Goal: Register for event/course

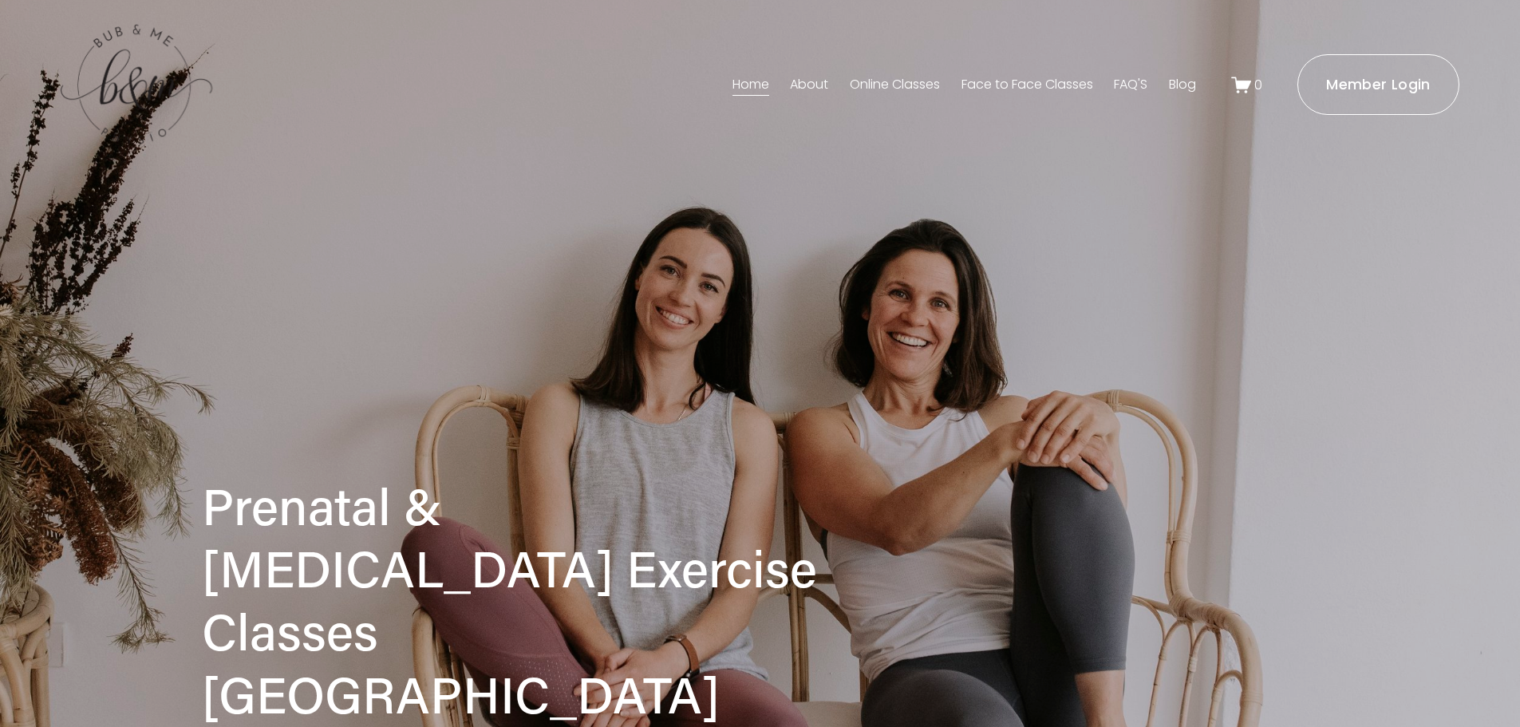
drag, startPoint x: 993, startPoint y: 81, endPoint x: 973, endPoint y: 109, distance: 33.7
click at [993, 82] on link "Face to Face Classes" at bounding box center [1028, 85] width 132 height 26
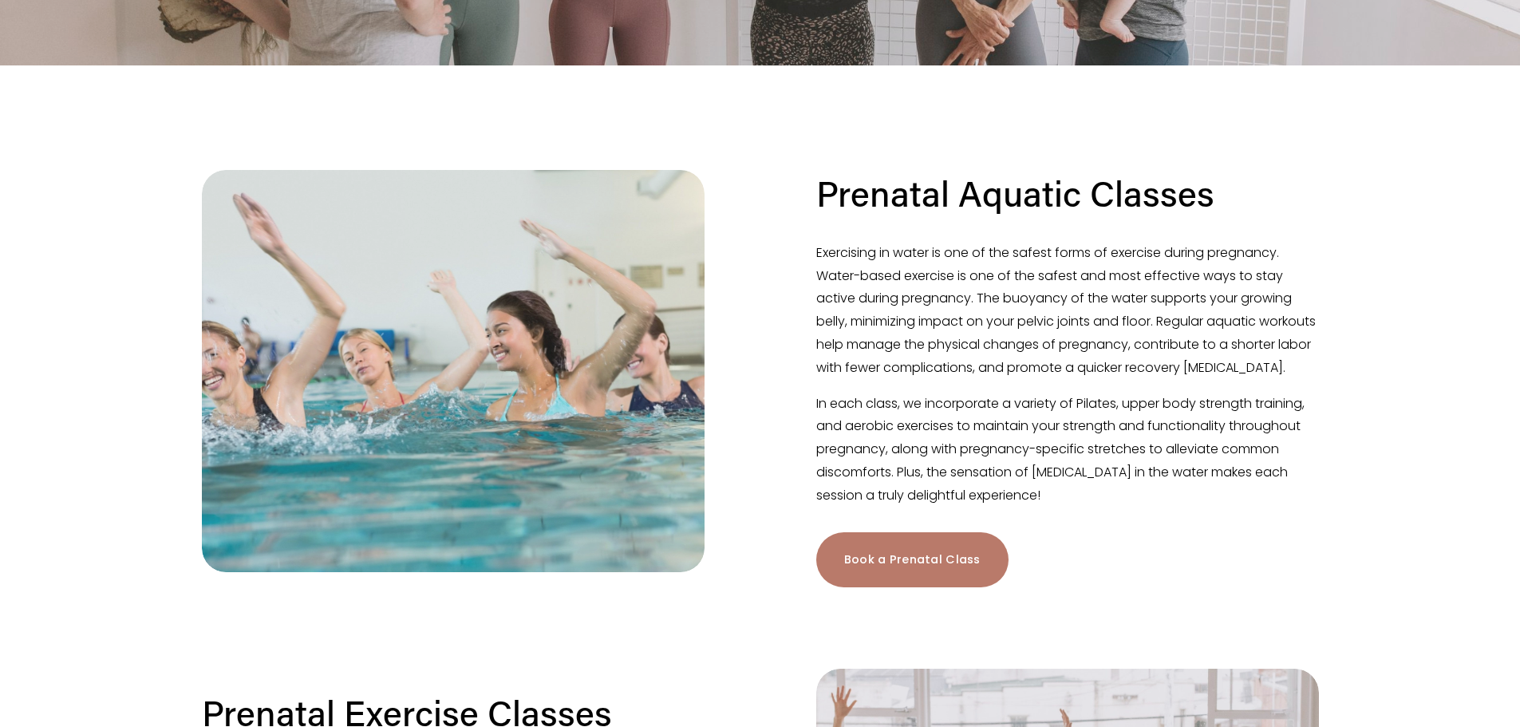
scroll to position [319, 0]
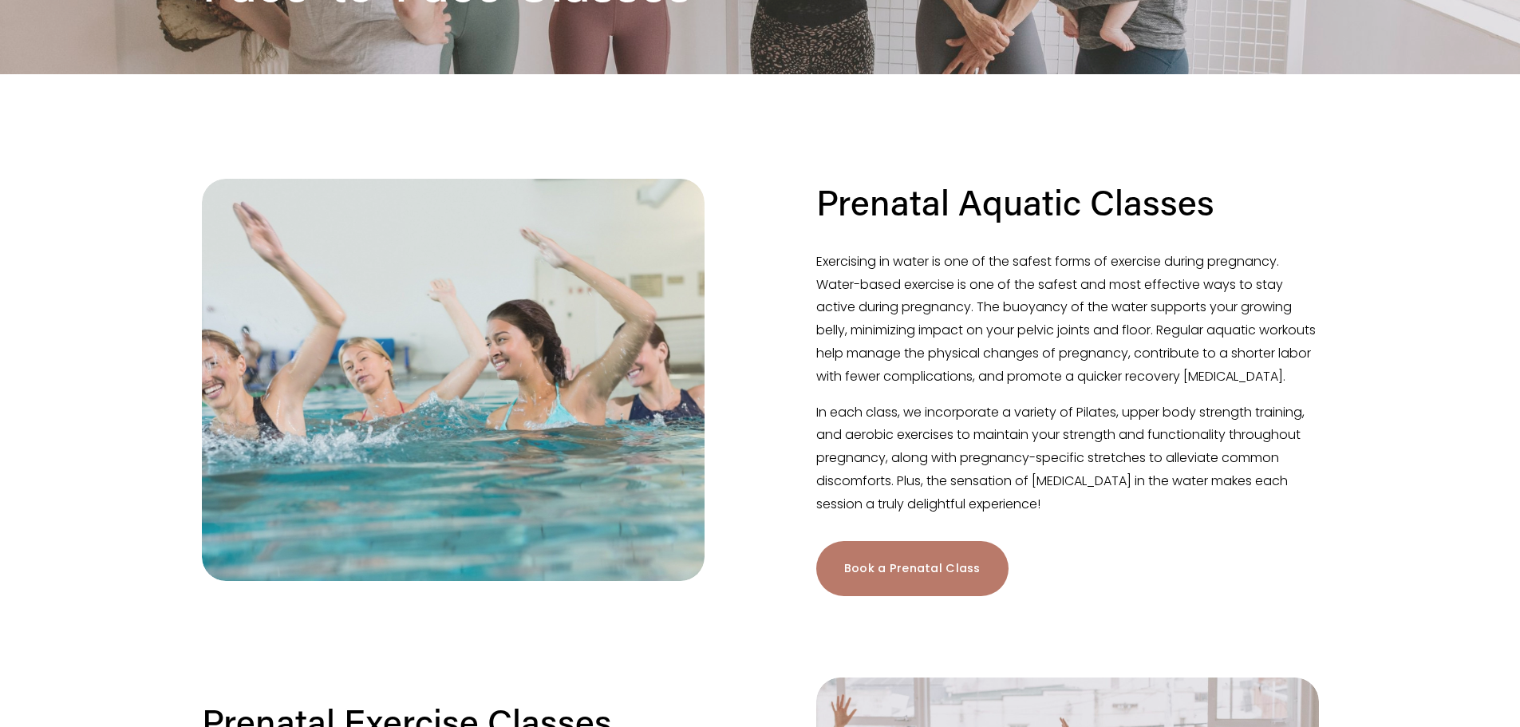
click at [934, 596] on link "Book a Prenatal Class" at bounding box center [912, 568] width 192 height 55
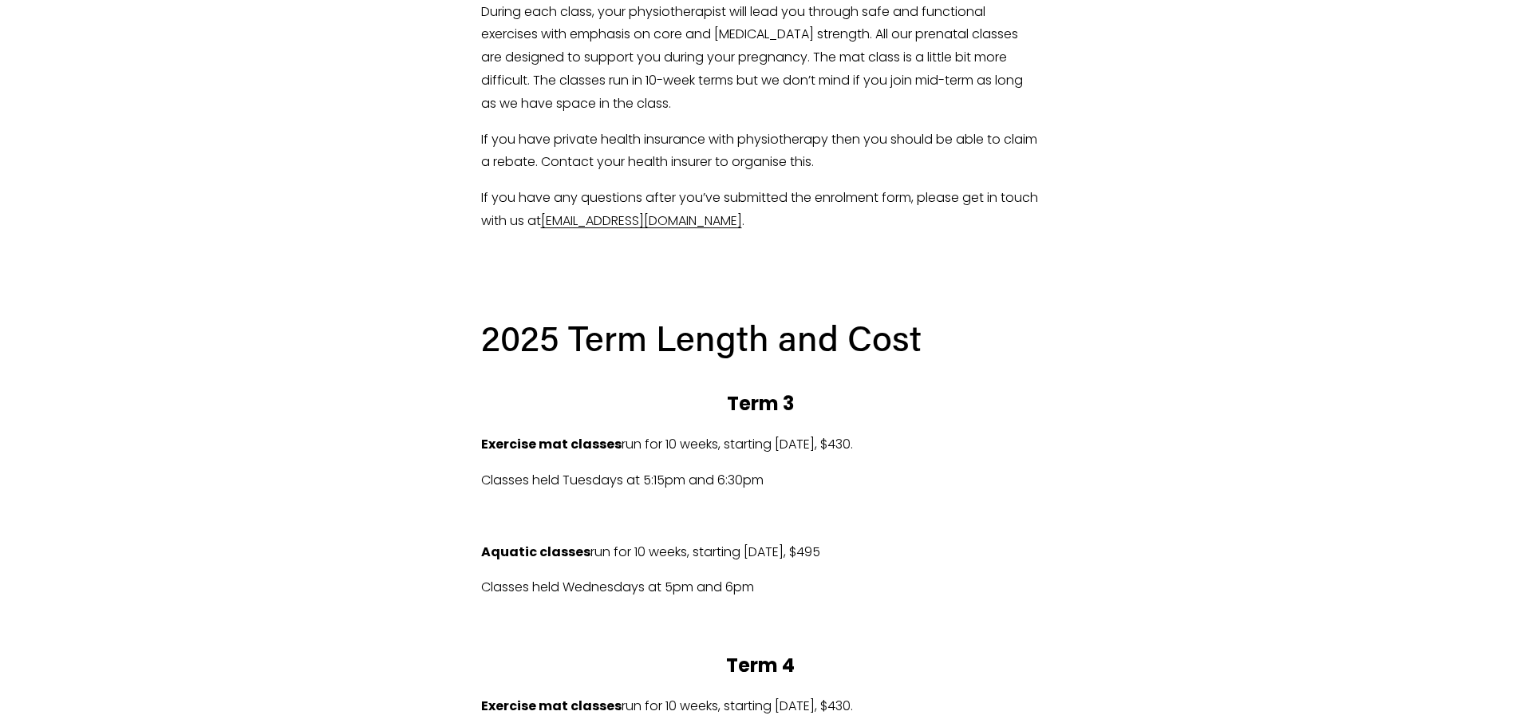
scroll to position [648, 0]
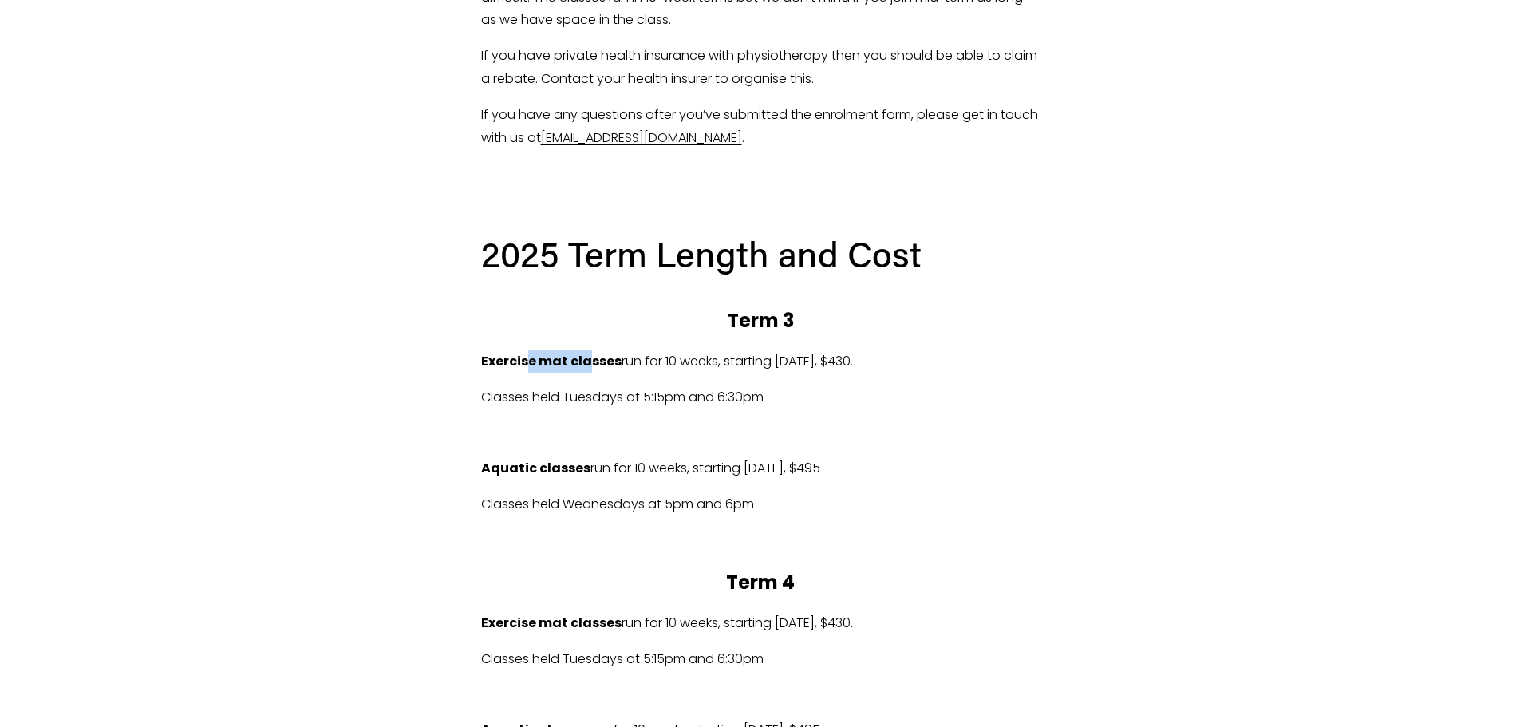
drag, startPoint x: 524, startPoint y: 358, endPoint x: 591, endPoint y: 361, distance: 67.1
click at [589, 360] on strong "Exercise mat classes" at bounding box center [551, 361] width 140 height 18
drag, startPoint x: 635, startPoint y: 364, endPoint x: 853, endPoint y: 366, distance: 217.9
click at [853, 366] on p "Exercise mat classes run for 10 weeks, starting Tues 22/07/2025, $430." at bounding box center [760, 361] width 559 height 23
drag, startPoint x: 769, startPoint y: 472, endPoint x: 834, endPoint y: 470, distance: 65.5
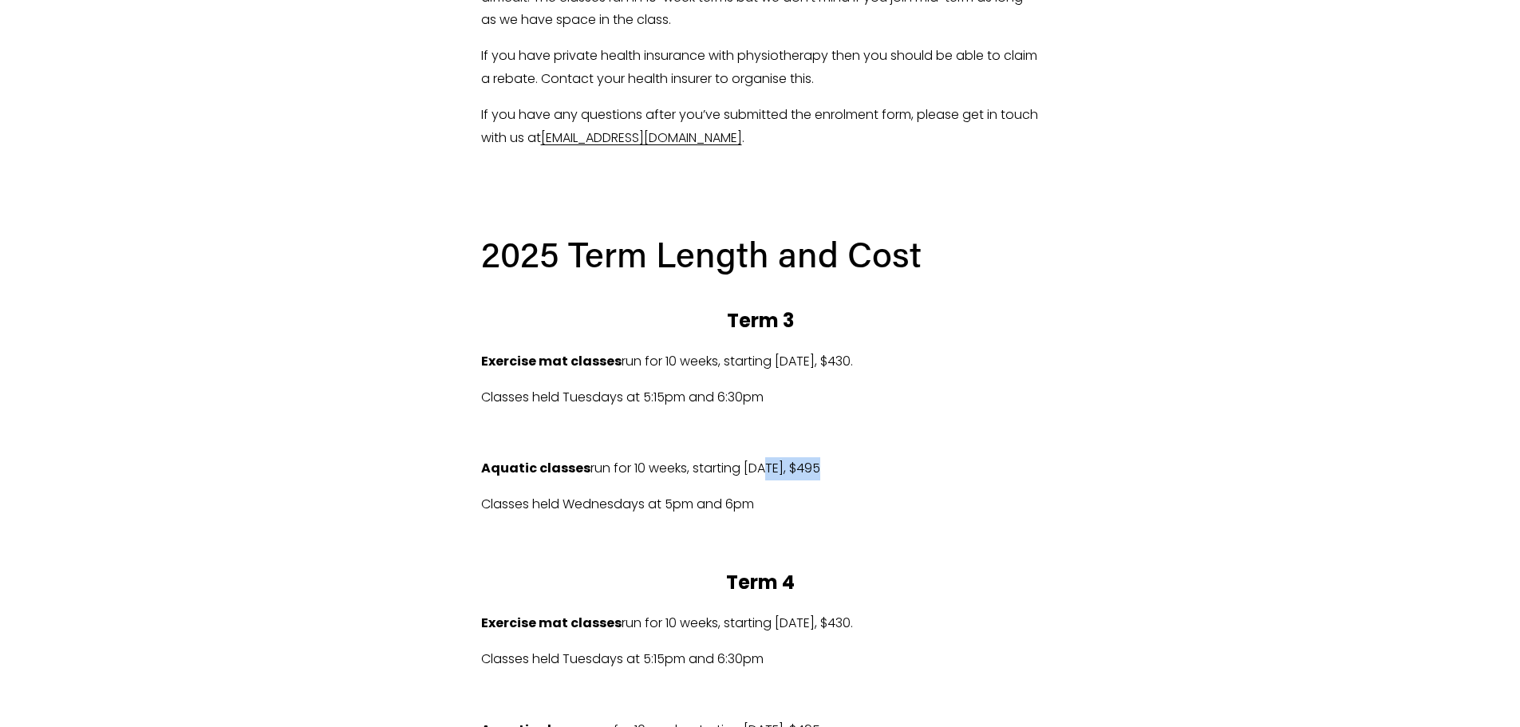
click at [831, 470] on p "Aquatic classes run for 10 weeks, starting Wed 23/07/2025, $495" at bounding box center [760, 468] width 559 height 23
click at [950, 470] on p "Aquatic classes run for 10 weeks, starting Wed 23/07/2025, $495" at bounding box center [760, 468] width 559 height 23
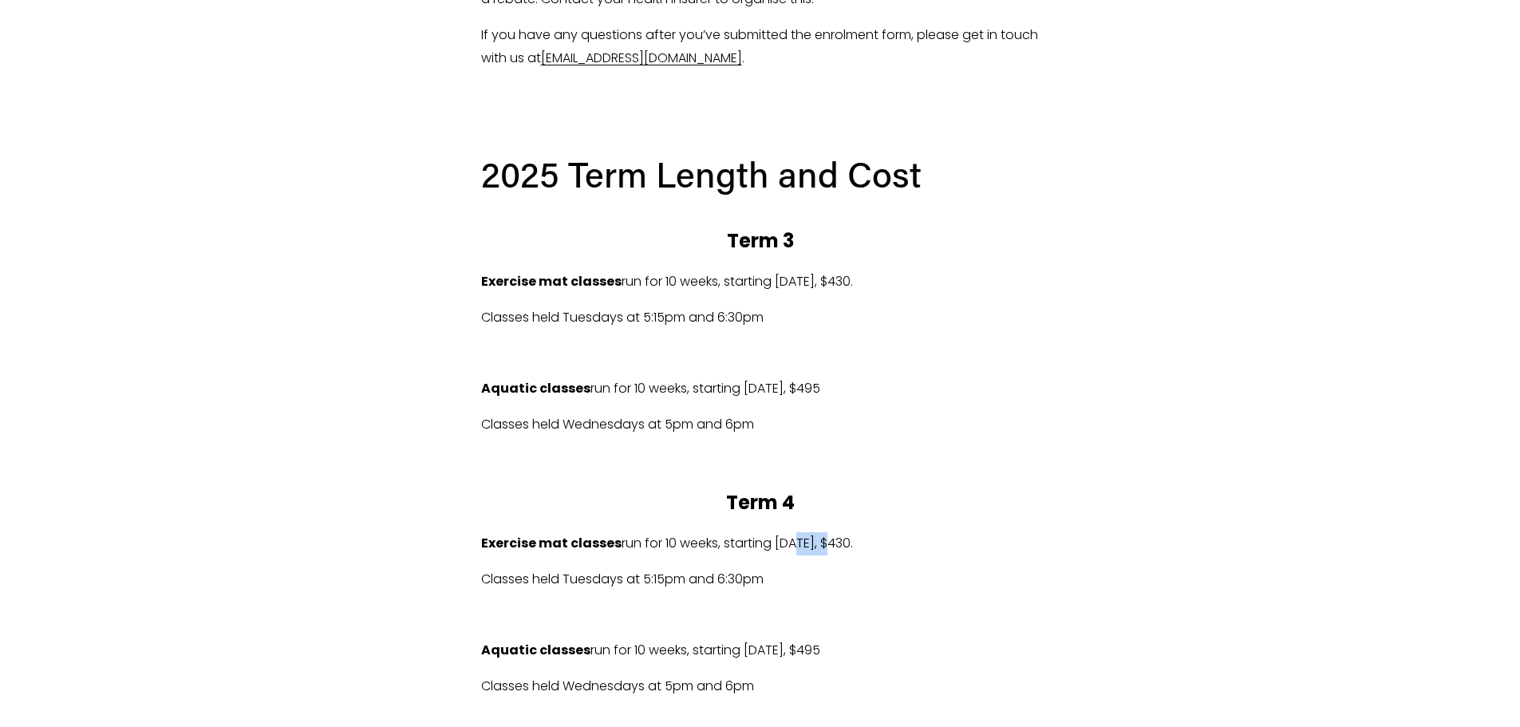
drag, startPoint x: 791, startPoint y: 543, endPoint x: 903, endPoint y: 541, distance: 111.7
click at [828, 541] on p "Exercise mat classes run for 10 weeks, starting Tues 14/10/2025, $430." at bounding box center [760, 543] width 559 height 23
click at [1003, 530] on div "2025 Term Length and Cost Term 3 Exercise mat classes run for 10 weeks, startin…" at bounding box center [760, 555] width 559 height 808
drag, startPoint x: 619, startPoint y: 546, endPoint x: 1091, endPoint y: 532, distance: 472.6
click at [968, 535] on p "Exercise mat classes run for 10 weeks, starting Tues 14/10/2025, $430." at bounding box center [760, 543] width 559 height 23
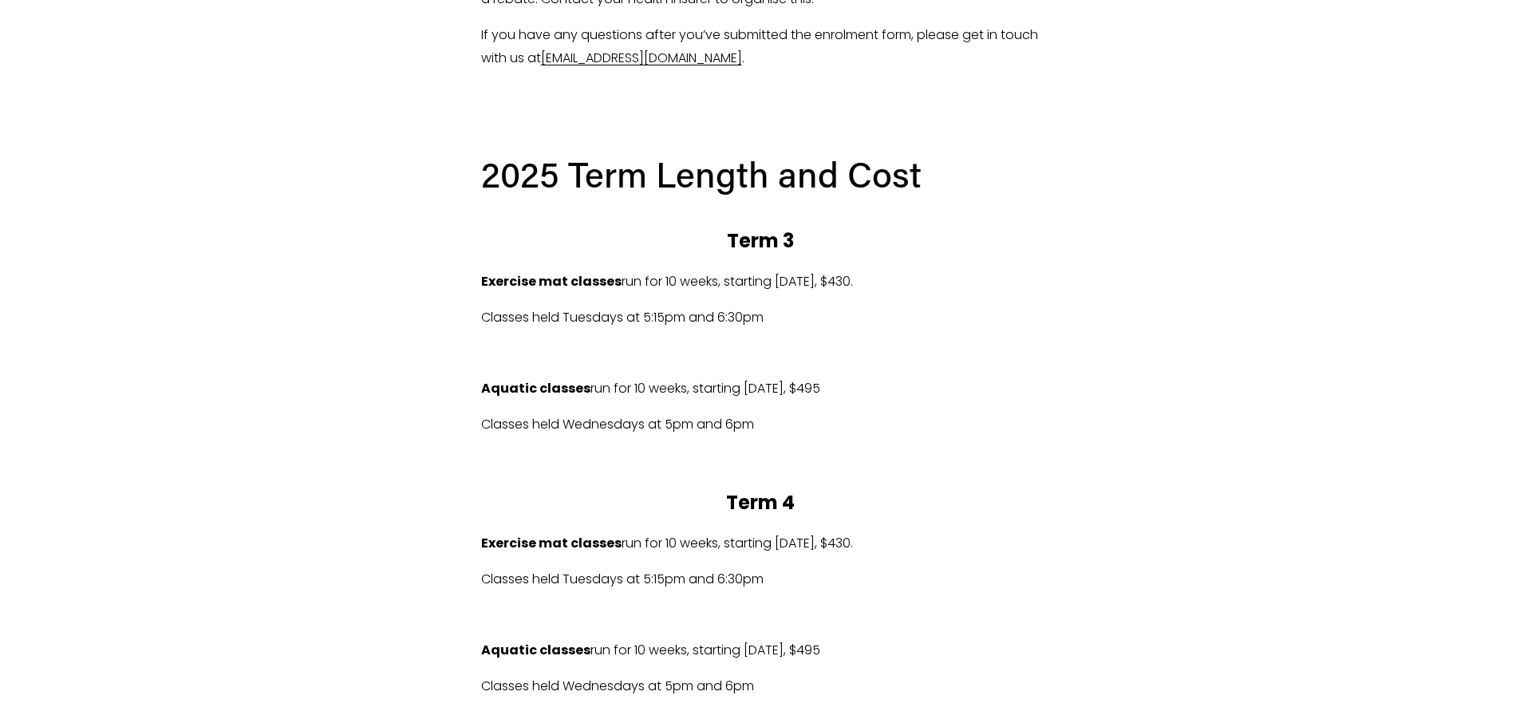
drag, startPoint x: 1119, startPoint y: 528, endPoint x: 1078, endPoint y: 527, distance: 40.7
click at [676, 559] on div "2025 Term Length and Cost Term 3 Exercise mat classes run for 10 weeks, startin…" at bounding box center [760, 555] width 559 height 808
drag, startPoint x: 547, startPoint y: 583, endPoint x: 849, endPoint y: 594, distance: 302.7
click at [701, 582] on p "Classes held Tuesdays at 5:15pm and 6:30pm" at bounding box center [760, 579] width 559 height 23
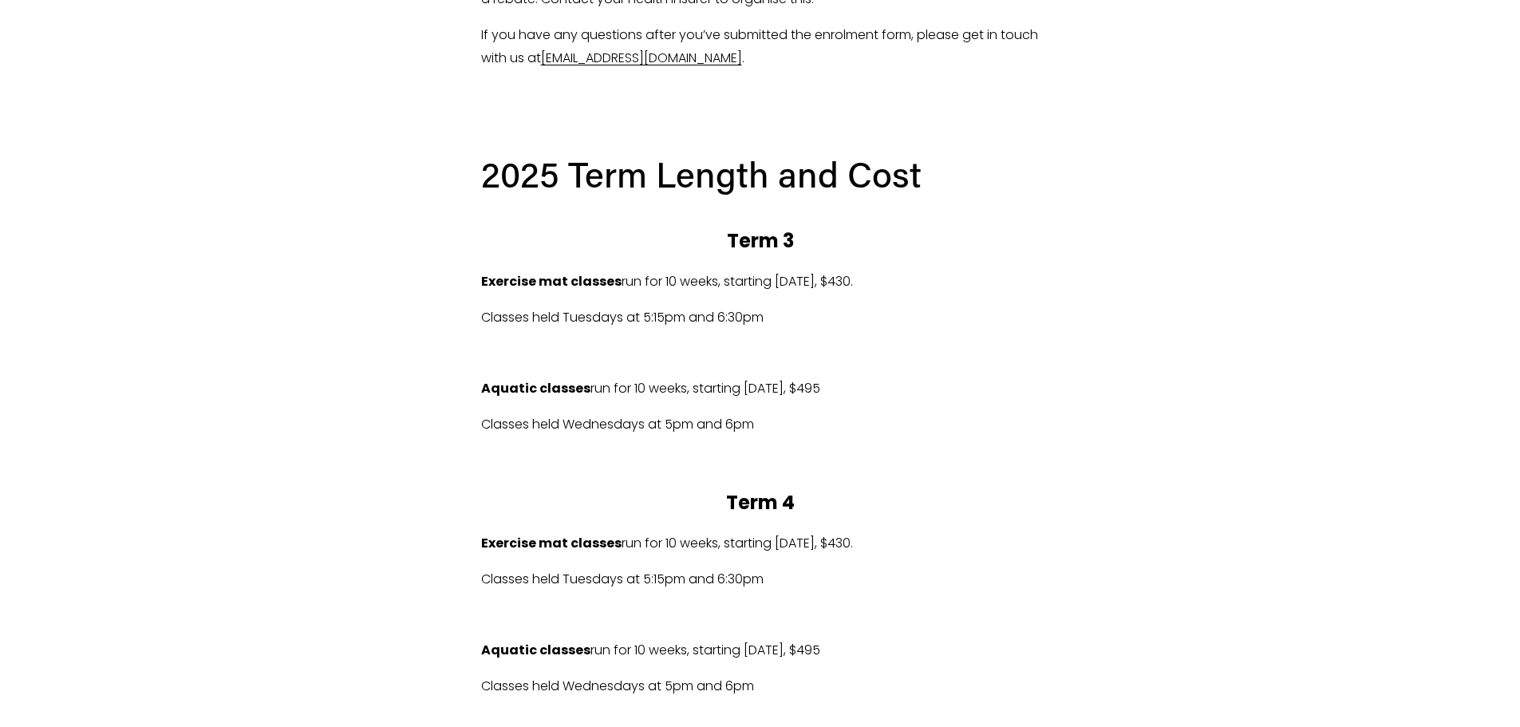
click at [849, 594] on div "2025 Term Length and Cost Term 3 Exercise mat classes run for 10 weeks, startin…" at bounding box center [760, 555] width 559 height 808
drag, startPoint x: 707, startPoint y: 572, endPoint x: 547, endPoint y: 571, distance: 159.6
click at [547, 571] on p "Classes held Tuesdays at 5:15pm and 6:30pm" at bounding box center [760, 579] width 559 height 23
drag, startPoint x: 844, startPoint y: 571, endPoint x: 765, endPoint y: 547, distance: 83.3
click at [840, 571] on p "Classes held Tuesdays at 5:15pm and 6:30pm" at bounding box center [760, 579] width 559 height 23
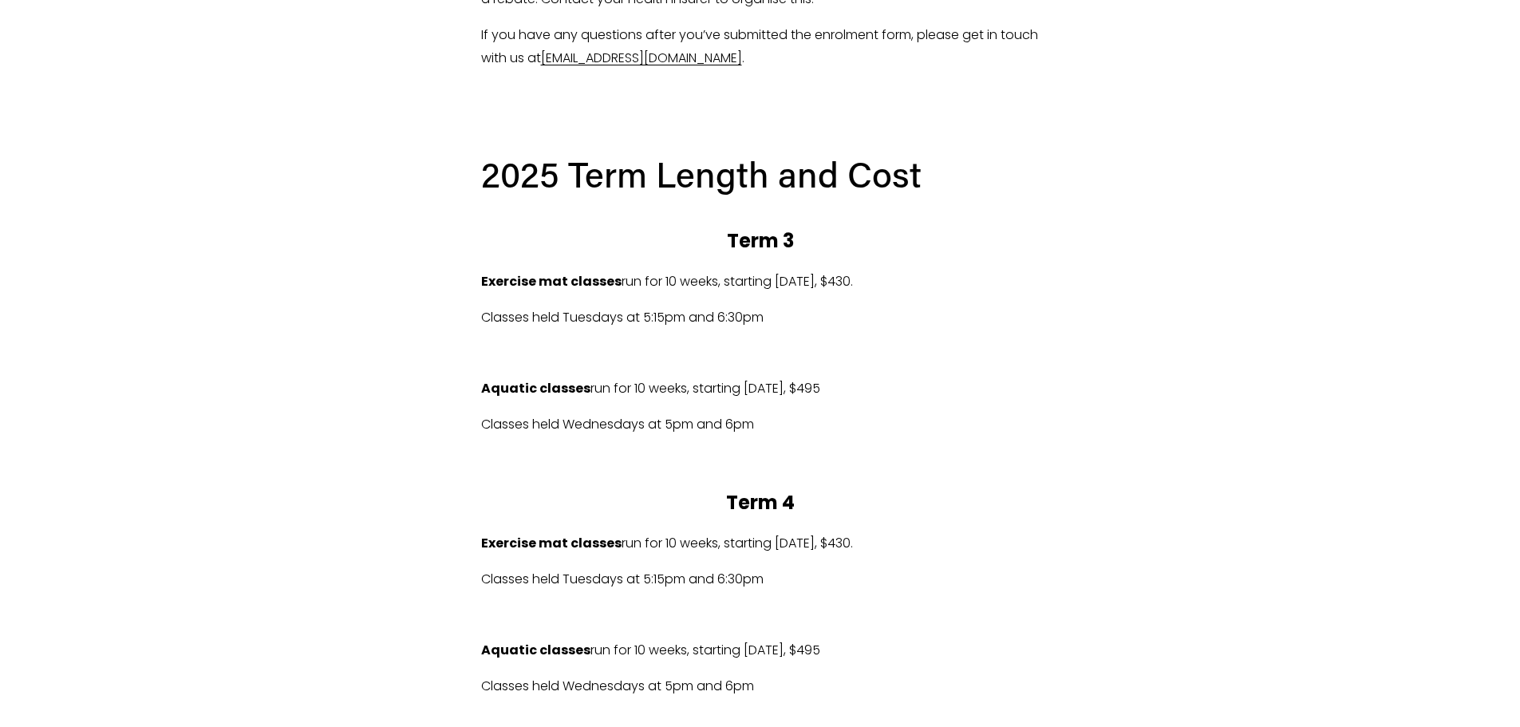
drag, startPoint x: 678, startPoint y: 532, endPoint x: 984, endPoint y: 536, distance: 306.5
click at [936, 536] on div "2025 Term Length and Cost Term 3 Exercise mat classes run for 10 weeks, startin…" at bounding box center [760, 555] width 559 height 808
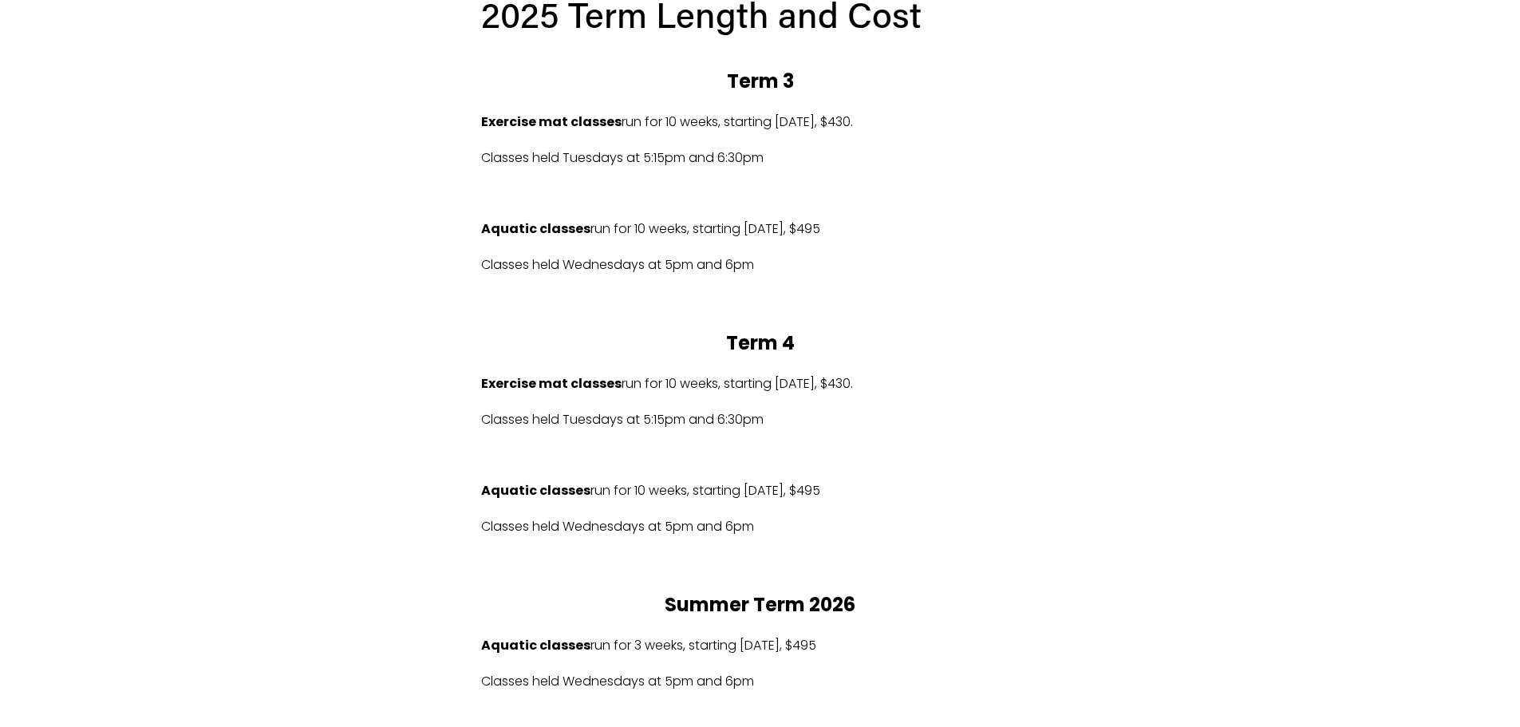
drag, startPoint x: 764, startPoint y: 492, endPoint x: 976, endPoint y: 492, distance: 212.3
click at [840, 492] on p "Aquatic classes run for 10 weeks, starting Wed 15/10/2025, $495" at bounding box center [760, 491] width 559 height 23
click at [1003, 493] on p "Aquatic classes run for 10 weeks, starting Wed 15/10/2025, $495" at bounding box center [760, 491] width 559 height 23
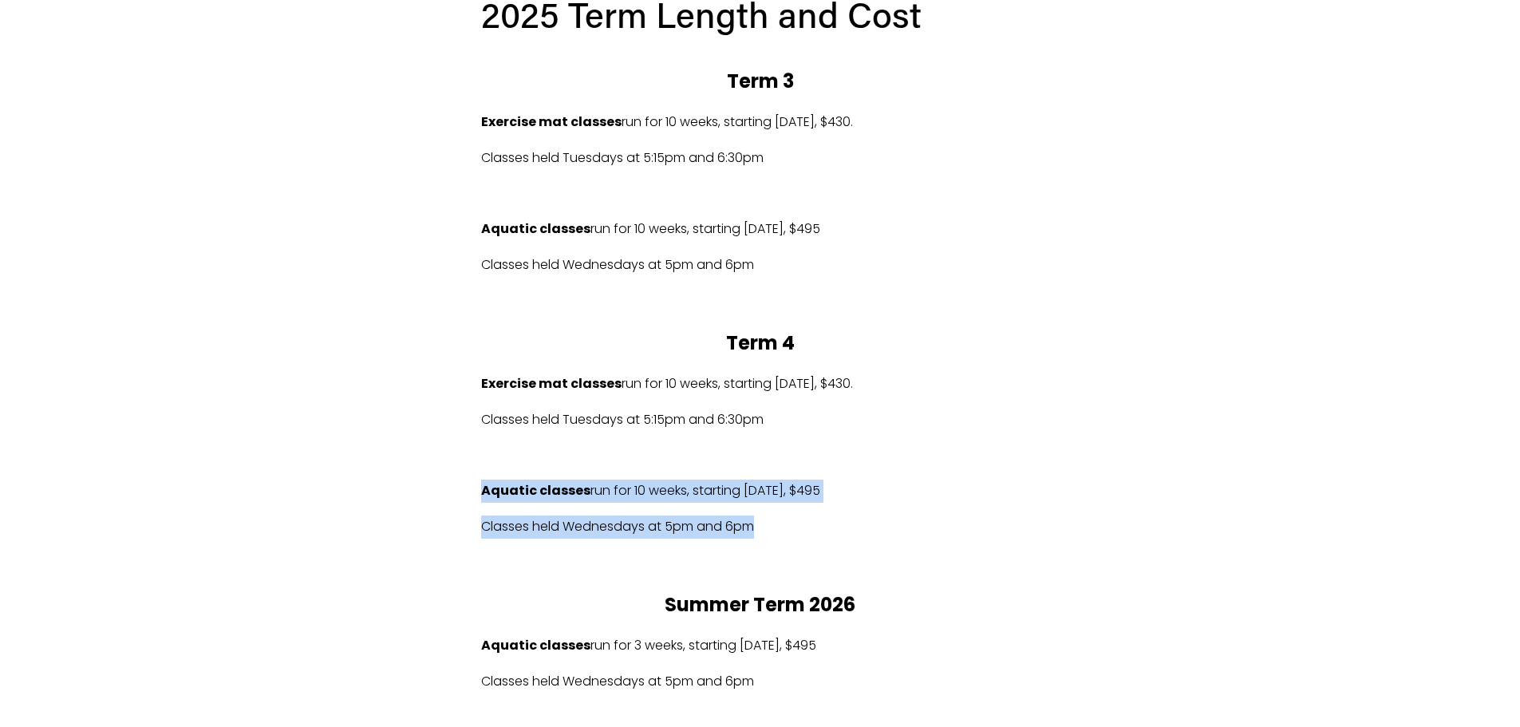
drag, startPoint x: 790, startPoint y: 524, endPoint x: 466, endPoint y: 495, distance: 325.4
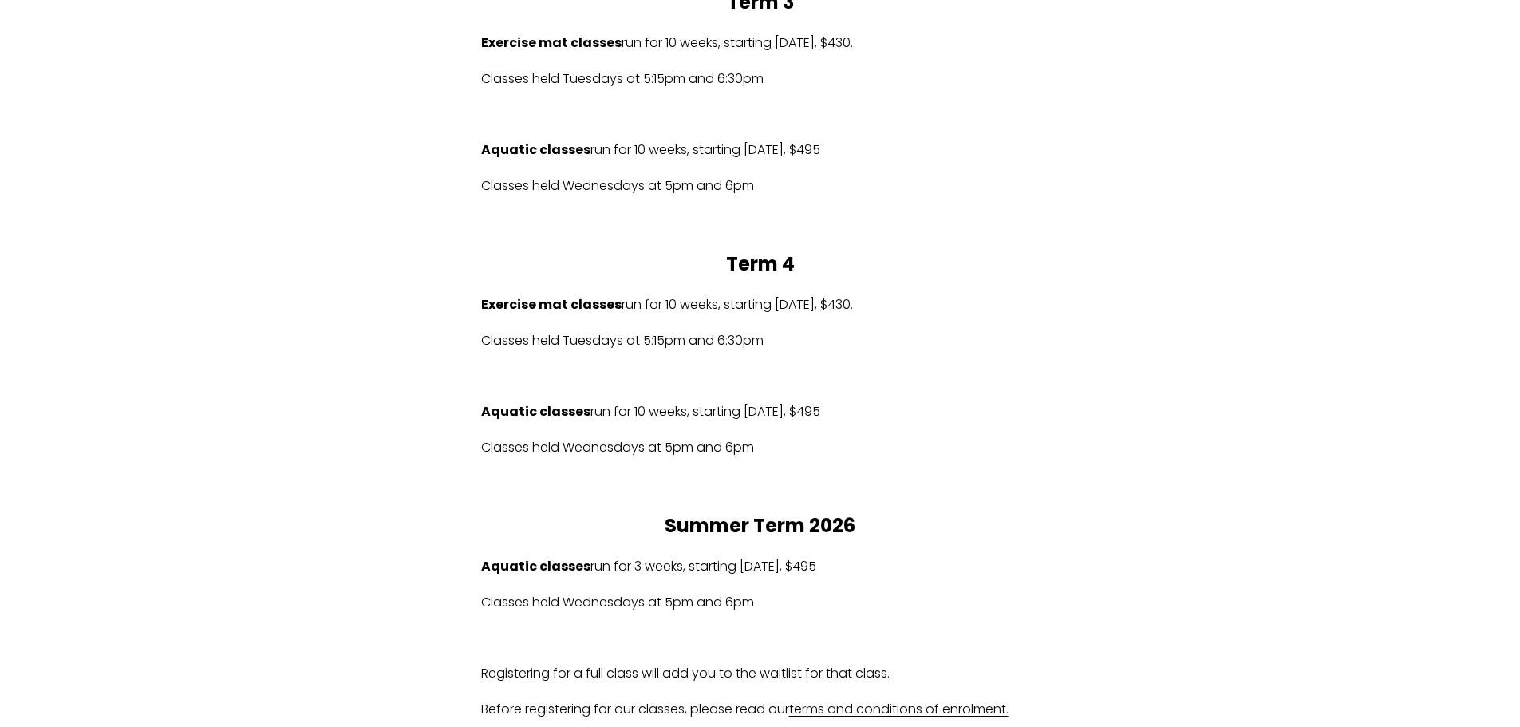
scroll to position [967, 0]
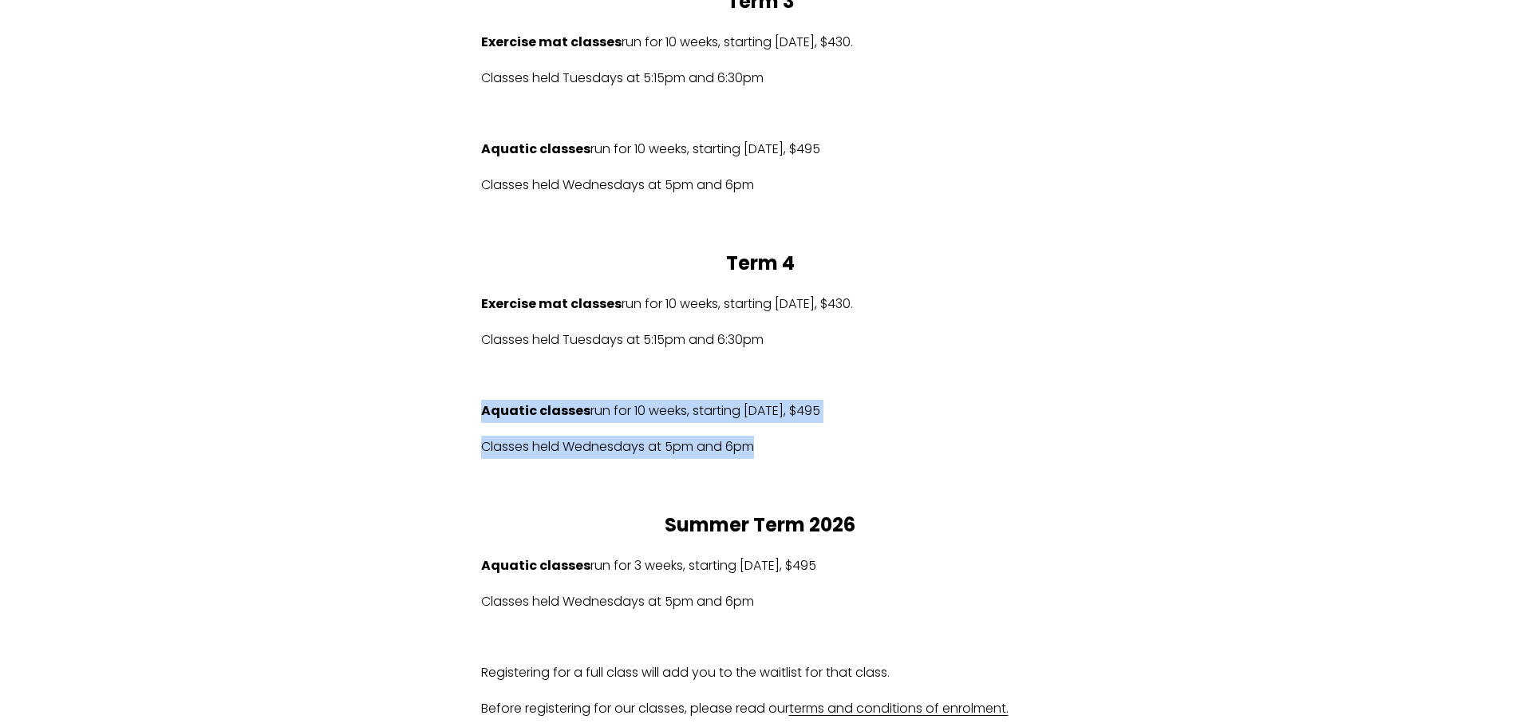
drag, startPoint x: 682, startPoint y: 453, endPoint x: 475, endPoint y: 404, distance: 213.1
click at [475, 404] on div "2025 Term Length and Cost Term 3 Exercise mat classes run for 10 weeks, startin…" at bounding box center [761, 316] width 586 height 836
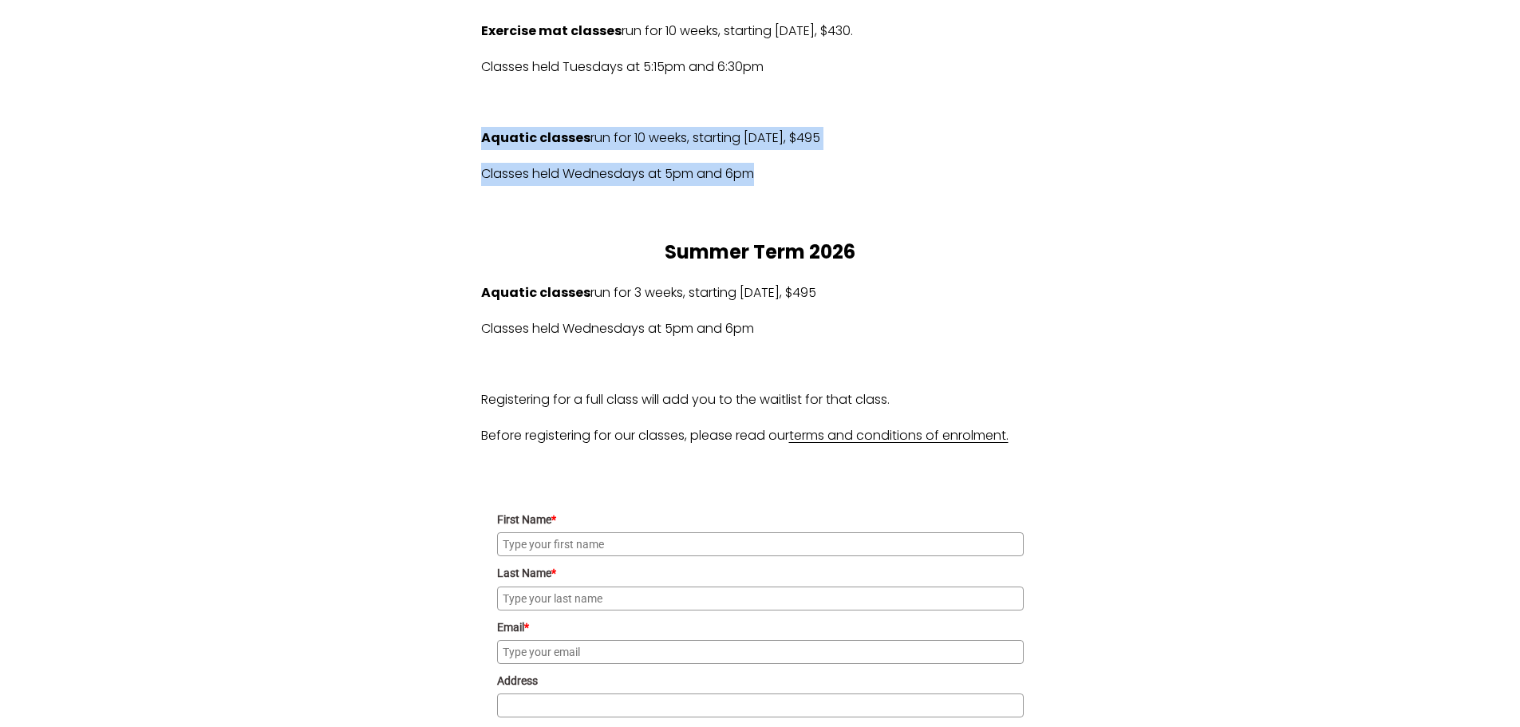
scroll to position [1047, 0]
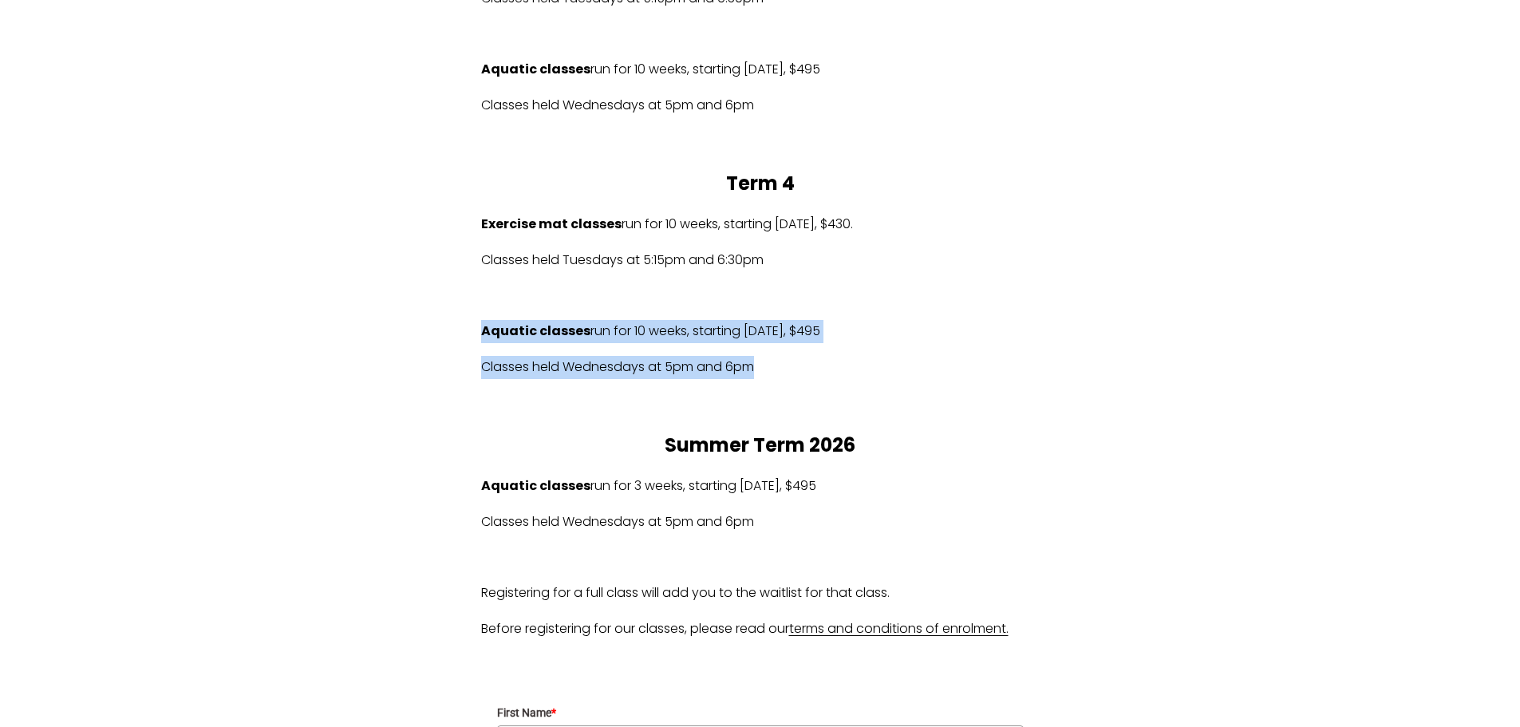
click at [800, 336] on p "Aquatic classes run for 10 weeks, starting Wed 15/10/2025, $495" at bounding box center [760, 331] width 559 height 23
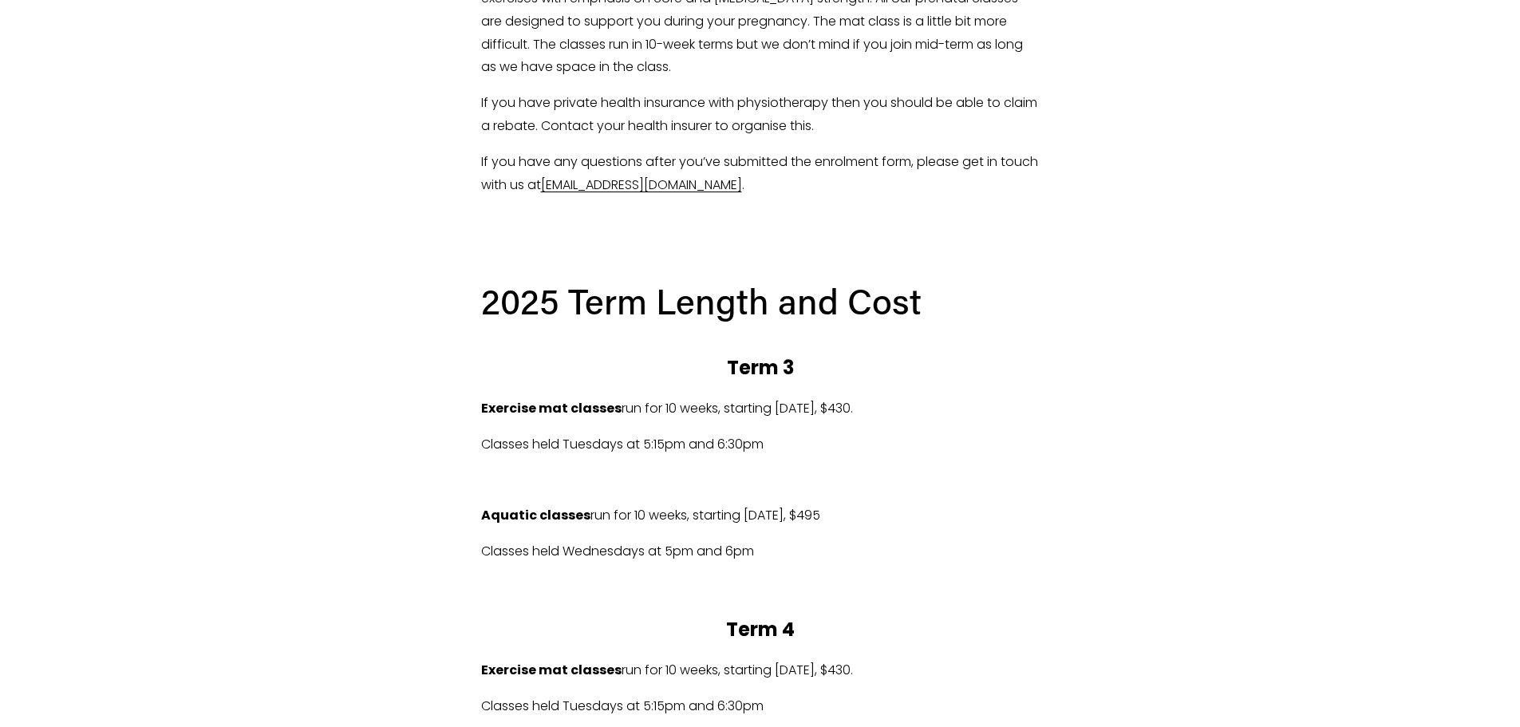
scroll to position [488, 0]
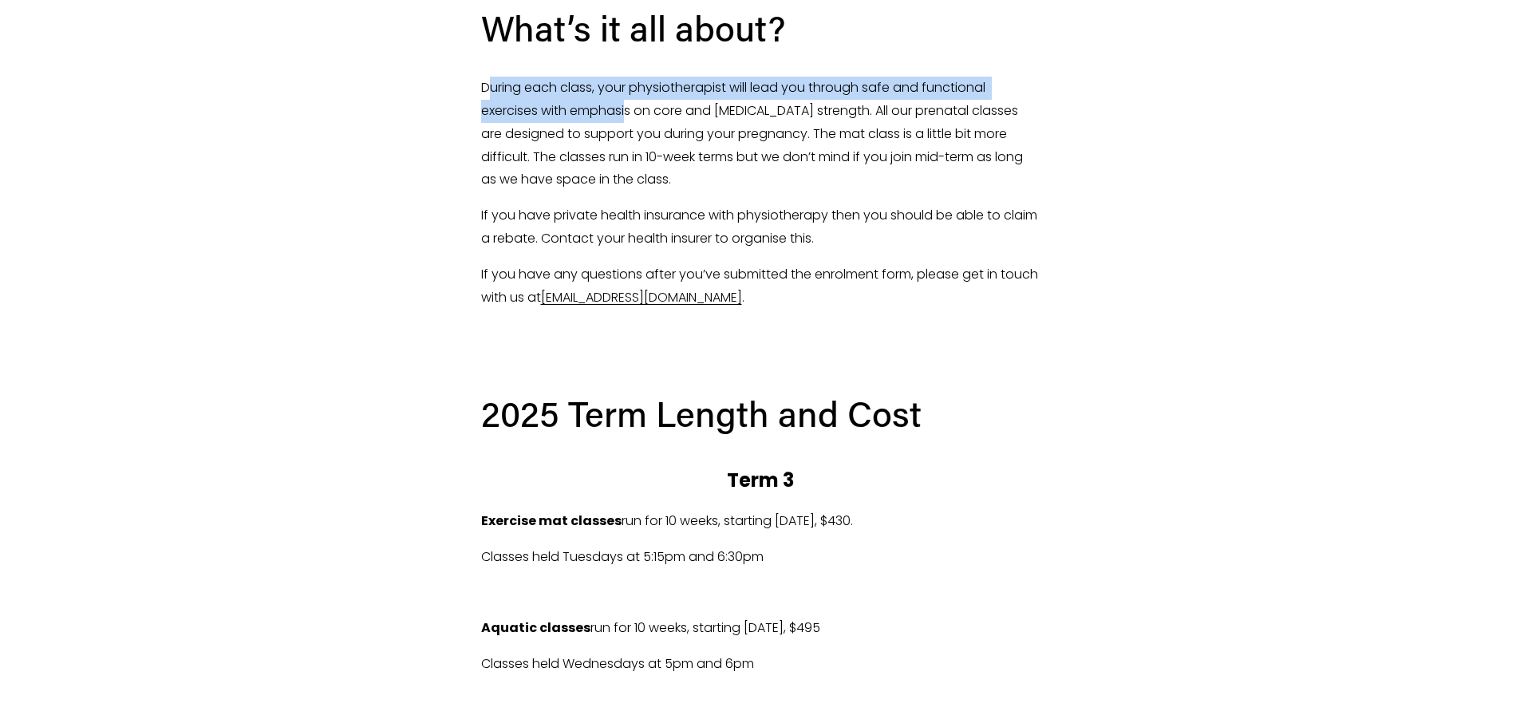
drag, startPoint x: 489, startPoint y: 84, endPoint x: 837, endPoint y: 187, distance: 362.9
click at [630, 106] on p "During each class, your physiotherapist will lead you through safe and function…" at bounding box center [760, 134] width 559 height 115
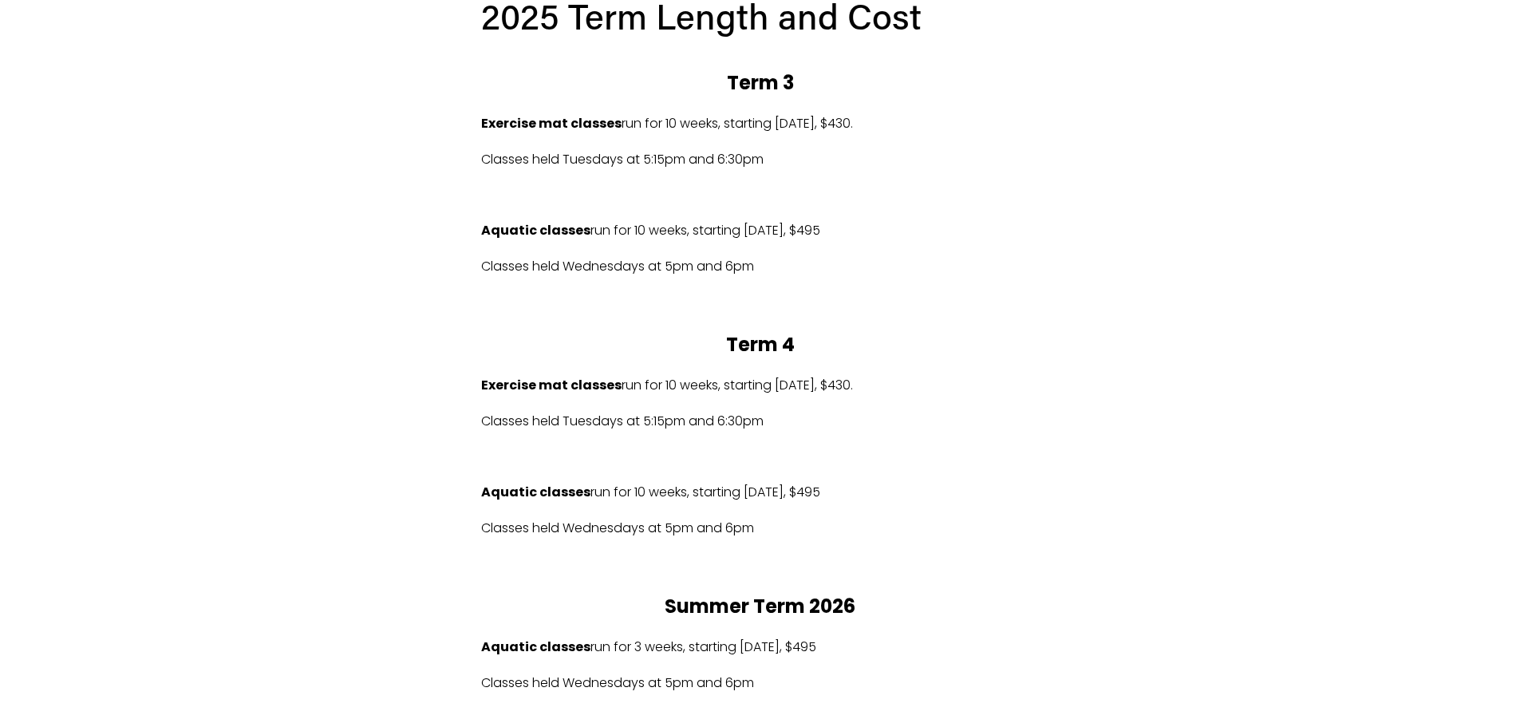
scroll to position [887, 0]
drag, startPoint x: 754, startPoint y: 409, endPoint x: 561, endPoint y: 383, distance: 194.9
click at [744, 409] on div "2025 Term Length and Cost Term 3 Exercise mat classes run for 10 weeks, startin…" at bounding box center [760, 395] width 559 height 808
drag, startPoint x: 476, startPoint y: 387, endPoint x: 878, endPoint y: 393, distance: 401.5
click at [878, 393] on div "2025 Term Length and Cost Term 3 Exercise mat classes run for 10 weeks, startin…" at bounding box center [761, 396] width 586 height 836
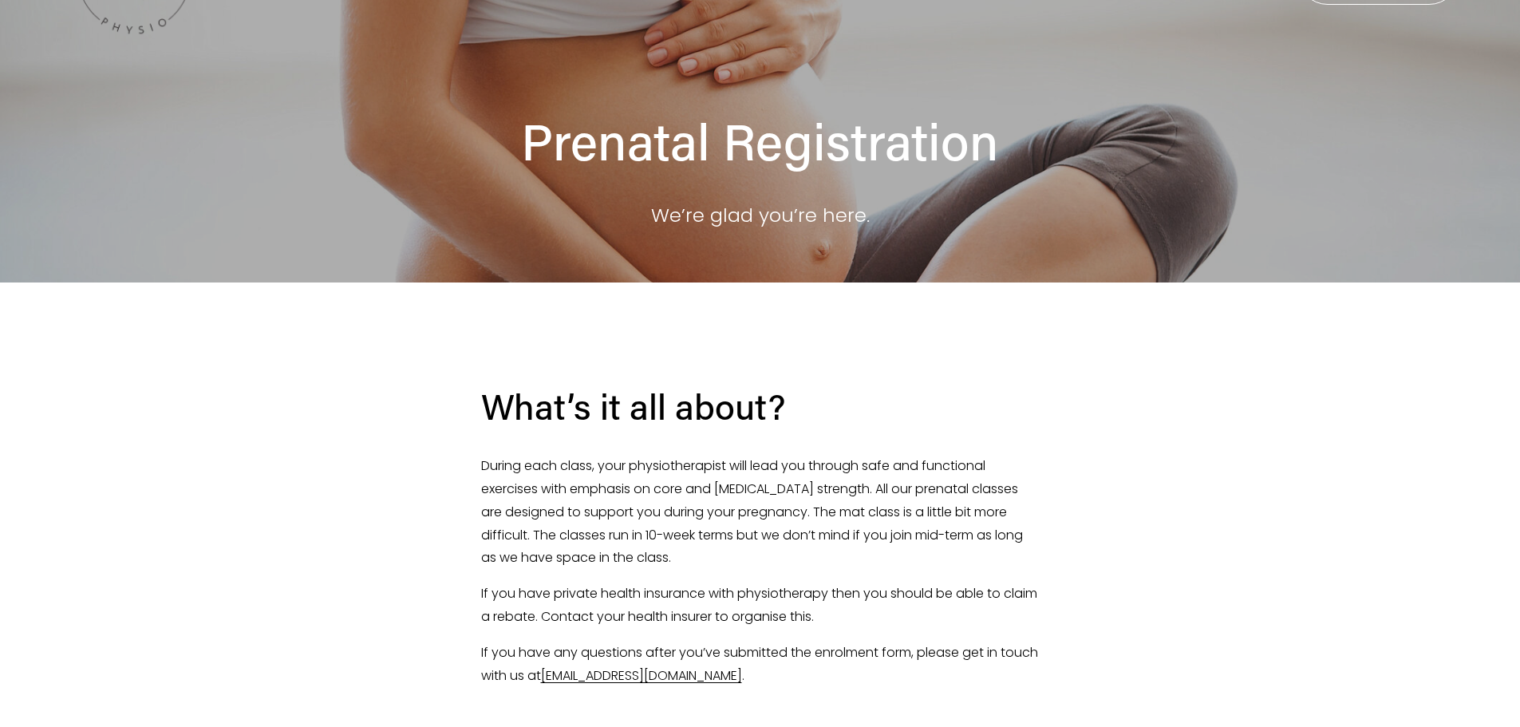
scroll to position [0, 0]
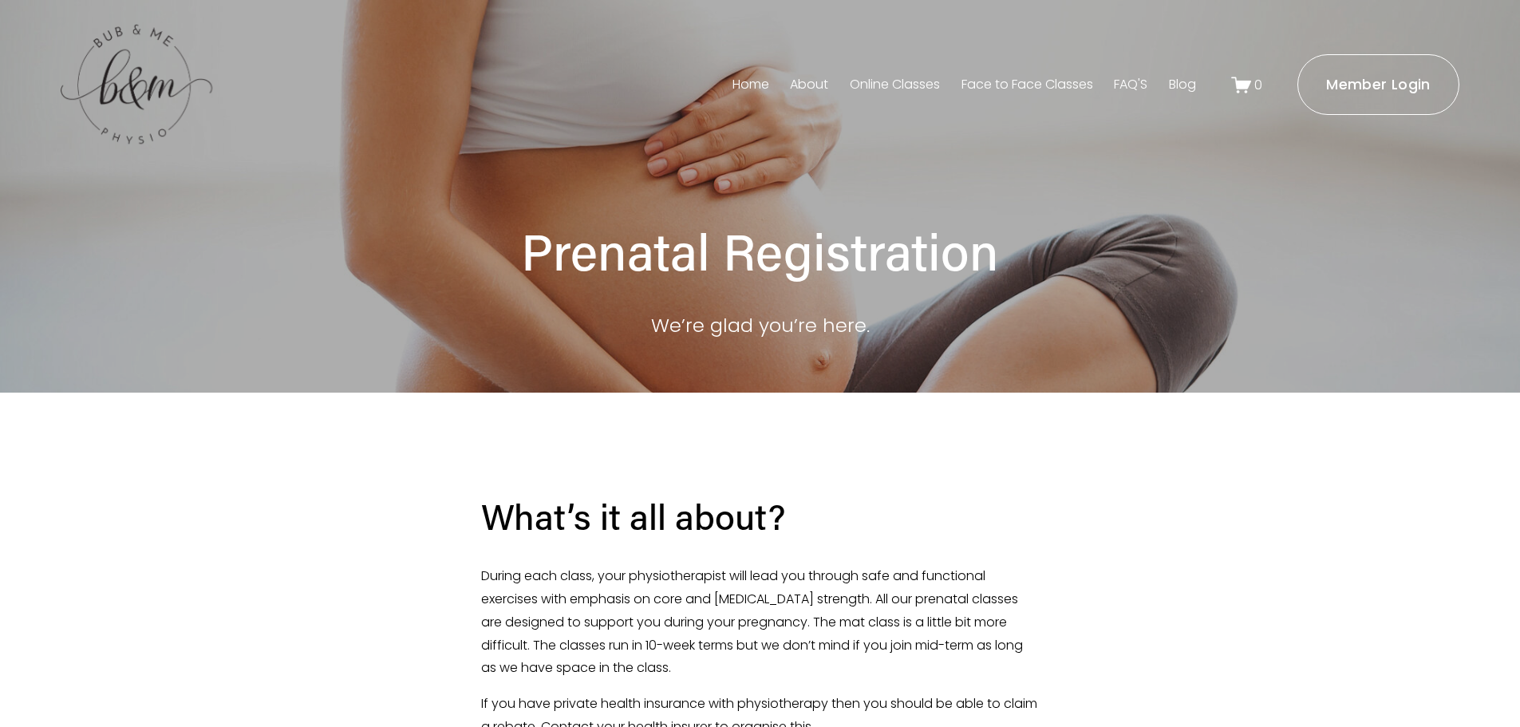
click at [802, 85] on link "About" at bounding box center [809, 85] width 38 height 26
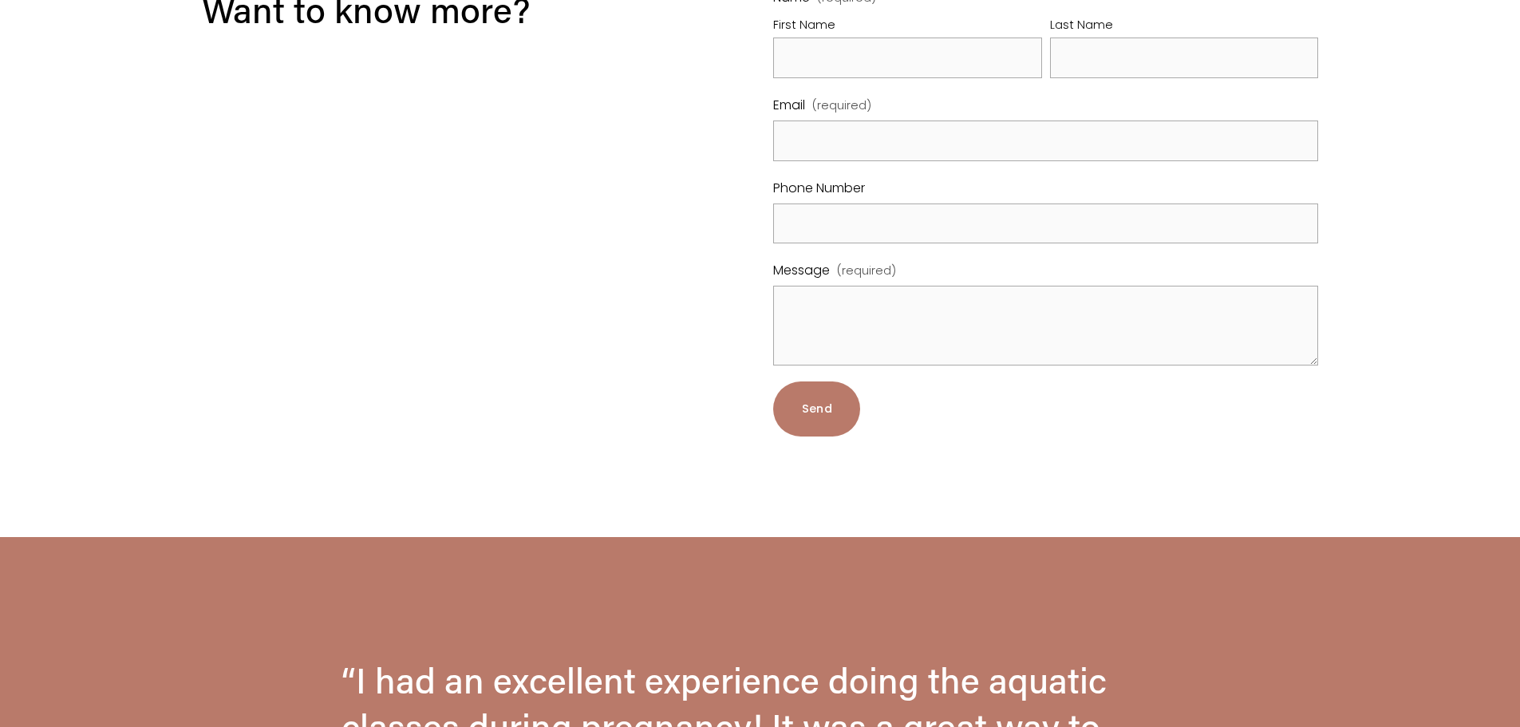
scroll to position [4838, 0]
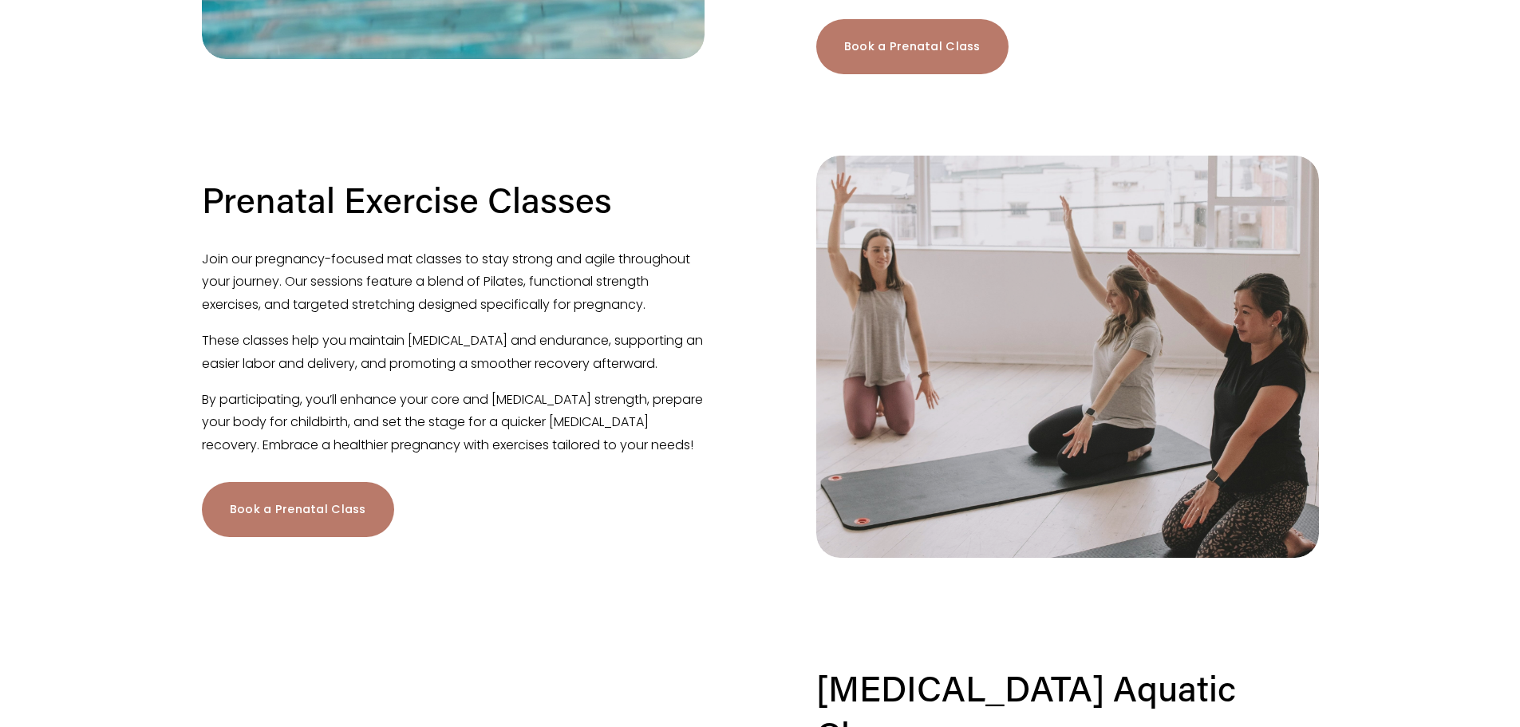
scroll to position [878, 0]
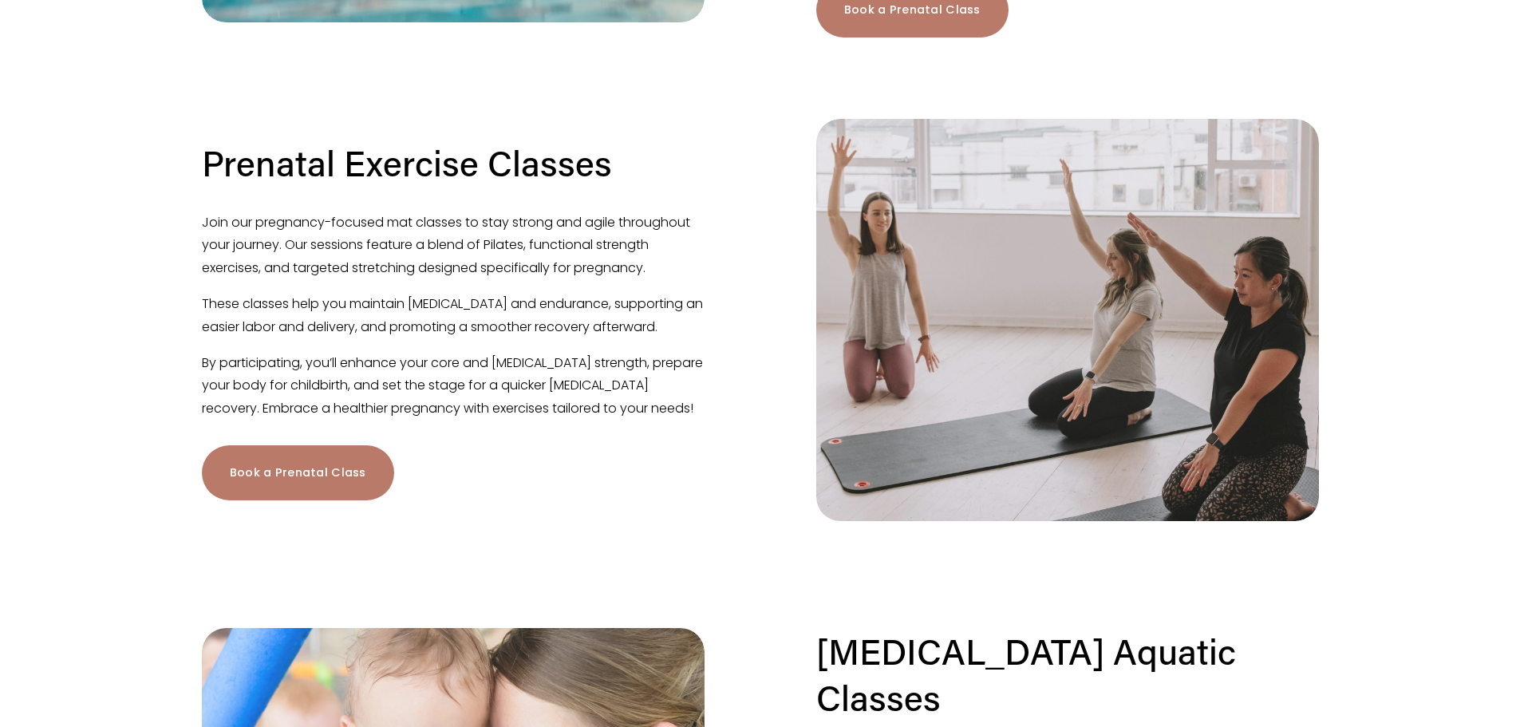
click at [313, 500] on link "Book a Prenatal Class" at bounding box center [298, 472] width 192 height 55
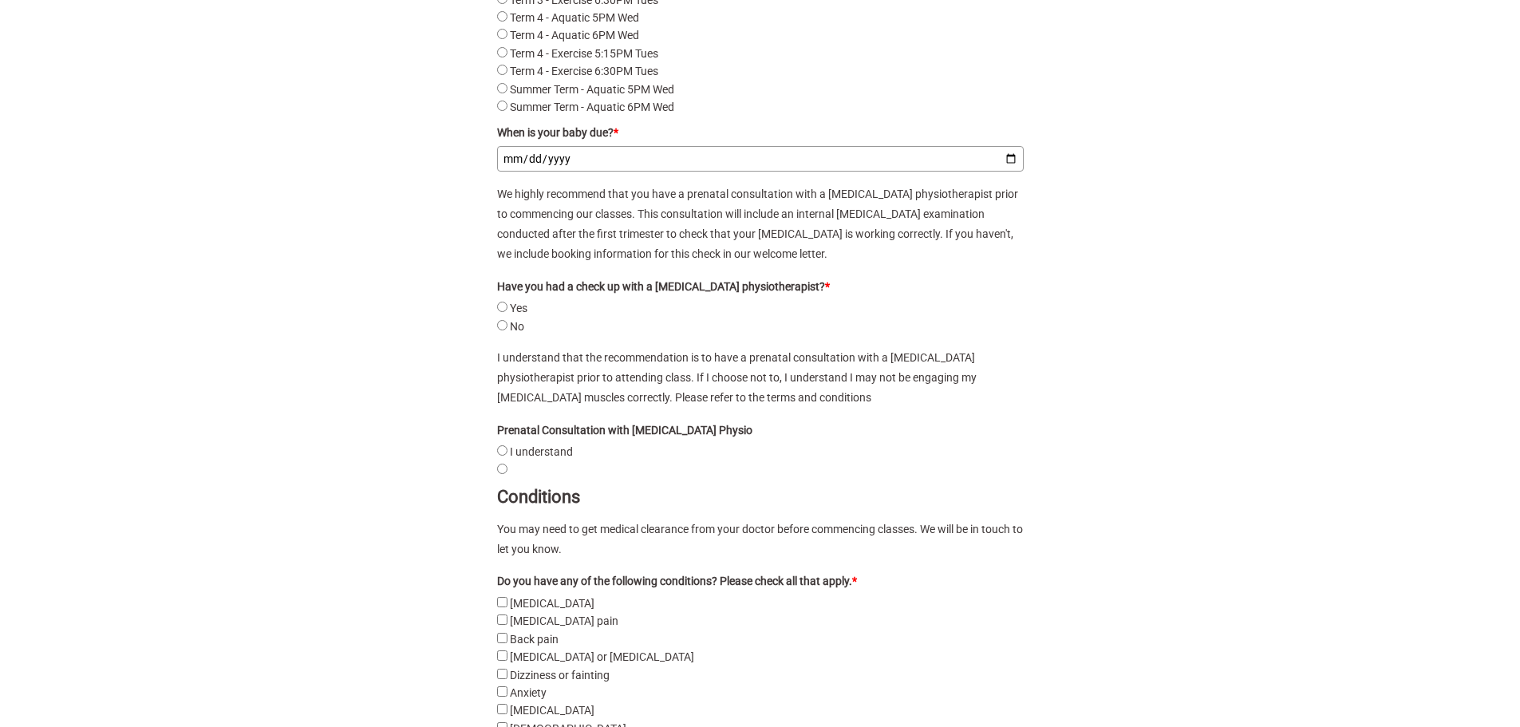
scroll to position [2394, 0]
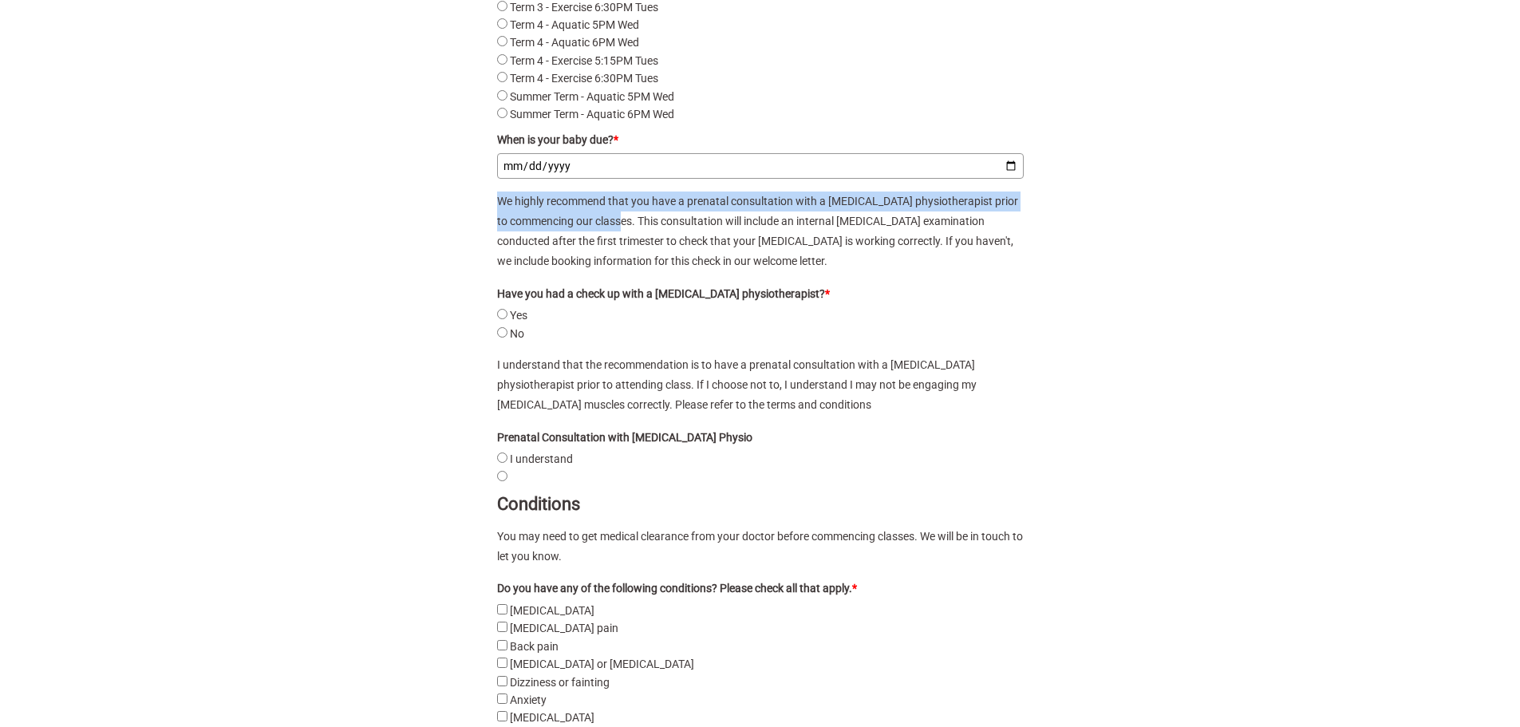
drag, startPoint x: 501, startPoint y: 212, endPoint x: 622, endPoint y: 228, distance: 121.6
click at [622, 228] on p "We highly recommend that you have a prenatal consultation with a [MEDICAL_DATA]…" at bounding box center [760, 232] width 527 height 81
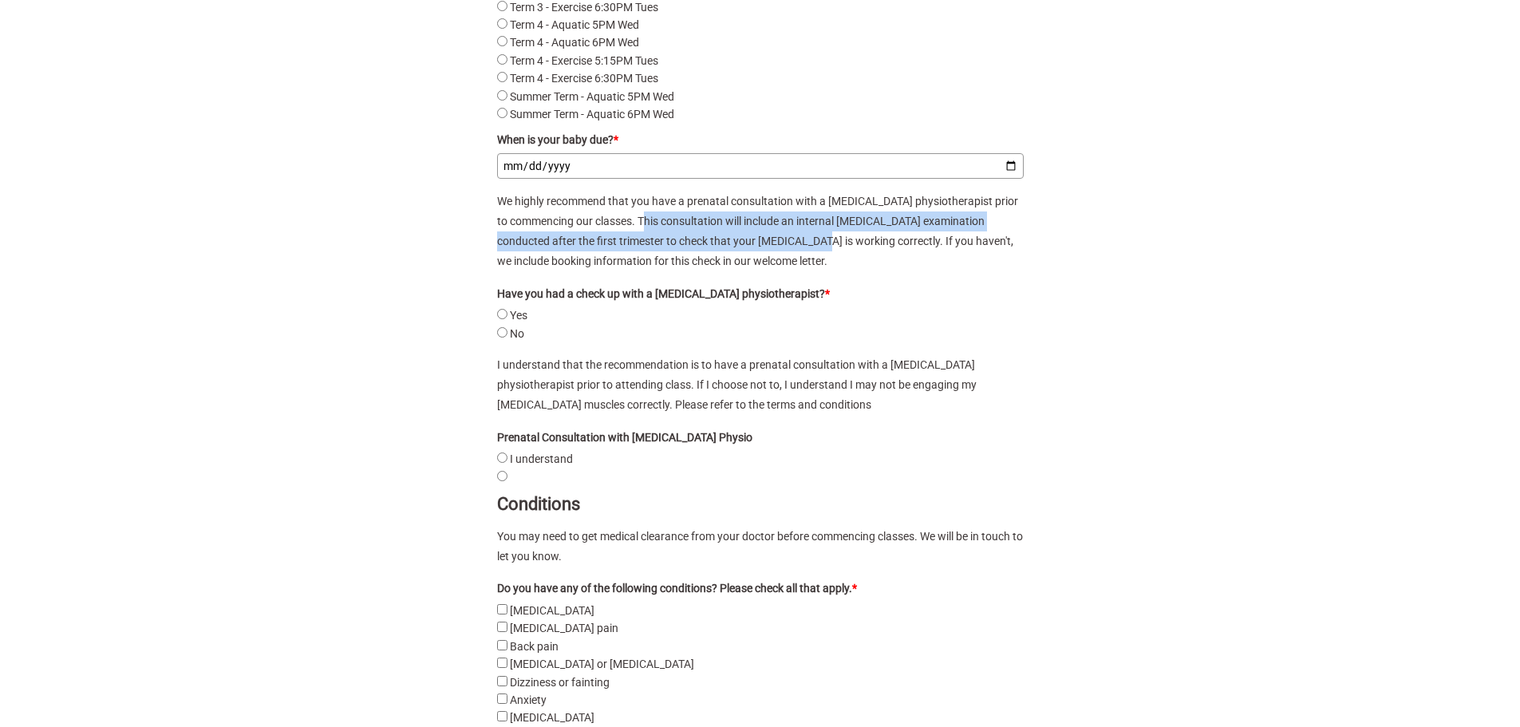
drag, startPoint x: 645, startPoint y: 229, endPoint x: 786, endPoint y: 272, distance: 147.7
click at [778, 268] on p "We highly recommend that you have a prenatal consultation with a pelvic floor p…" at bounding box center [760, 232] width 527 height 81
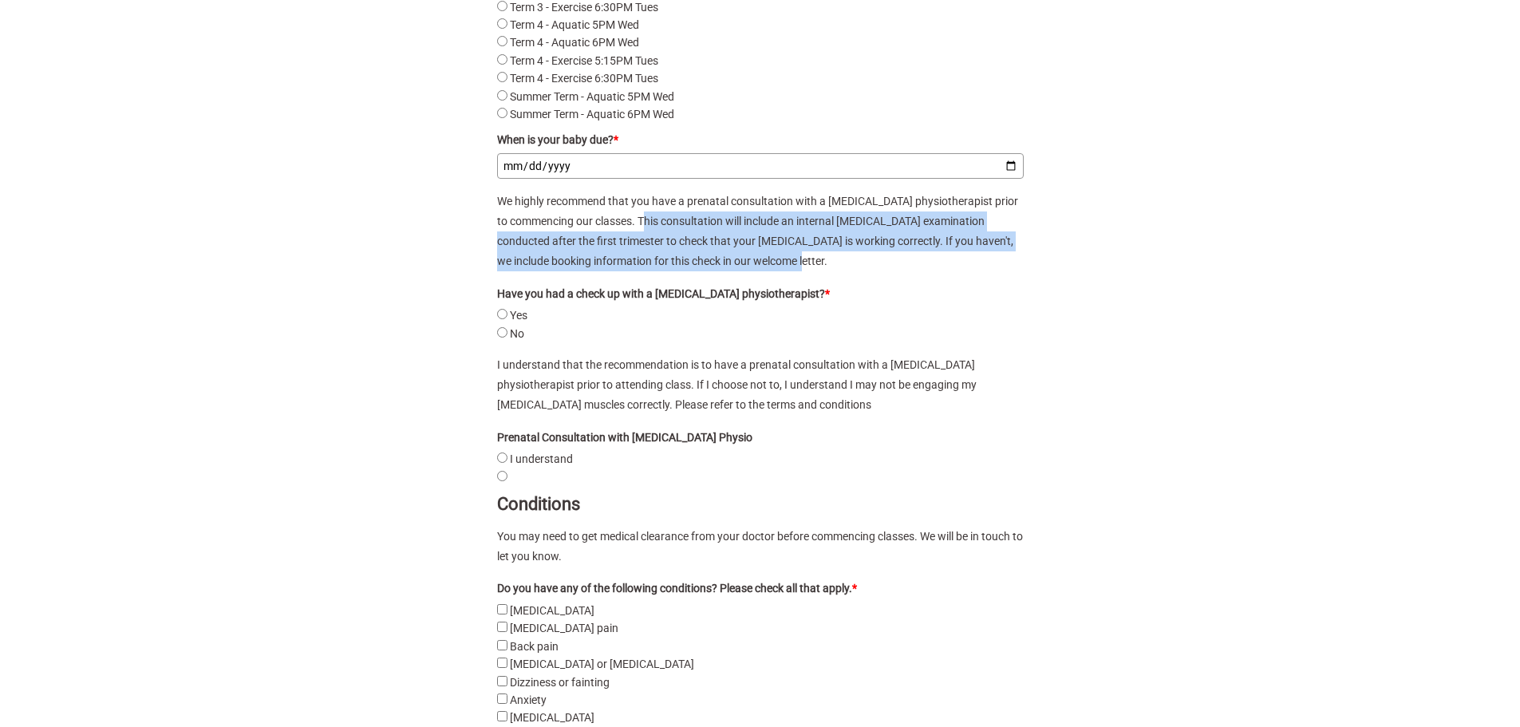
click at [819, 272] on p "We highly recommend that you have a prenatal consultation with a pelvic floor p…" at bounding box center [760, 232] width 527 height 81
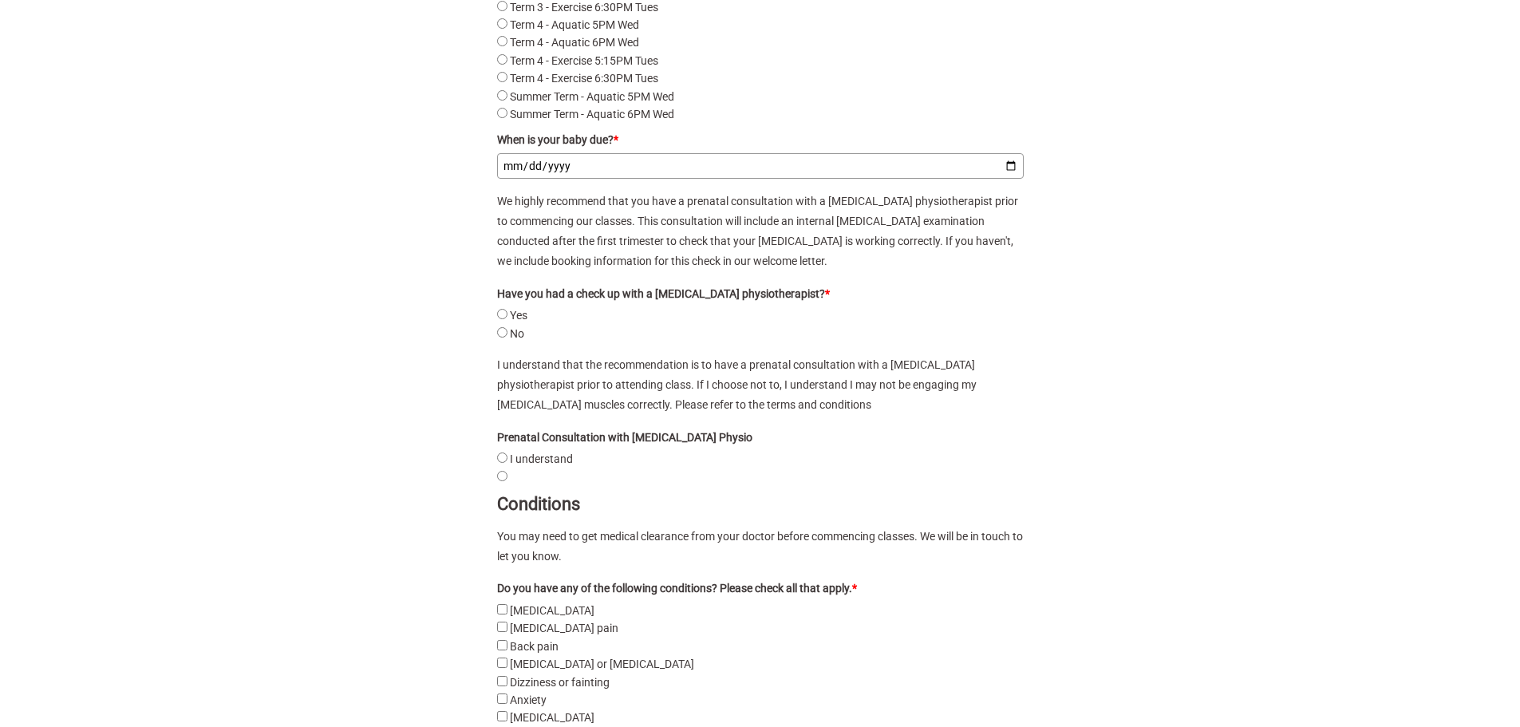
click at [510, 340] on label "No" at bounding box center [517, 333] width 14 height 13
click at [508, 338] on input "No" at bounding box center [502, 332] width 10 height 10
radio input "true"
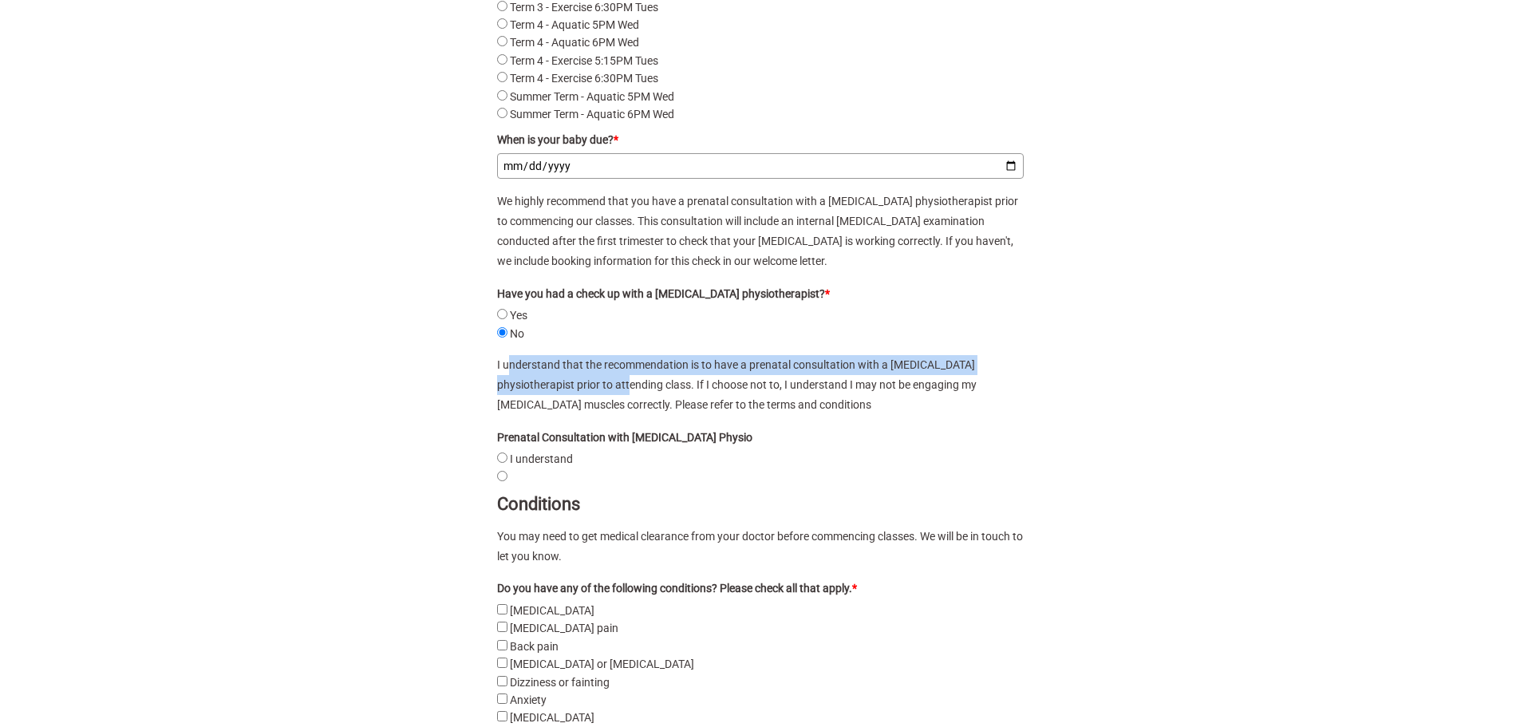
drag, startPoint x: 507, startPoint y: 381, endPoint x: 721, endPoint y: 414, distance: 217.3
click at [576, 409] on p "I understand that the recommendation is to have a prenatal consultation with a …" at bounding box center [760, 385] width 527 height 61
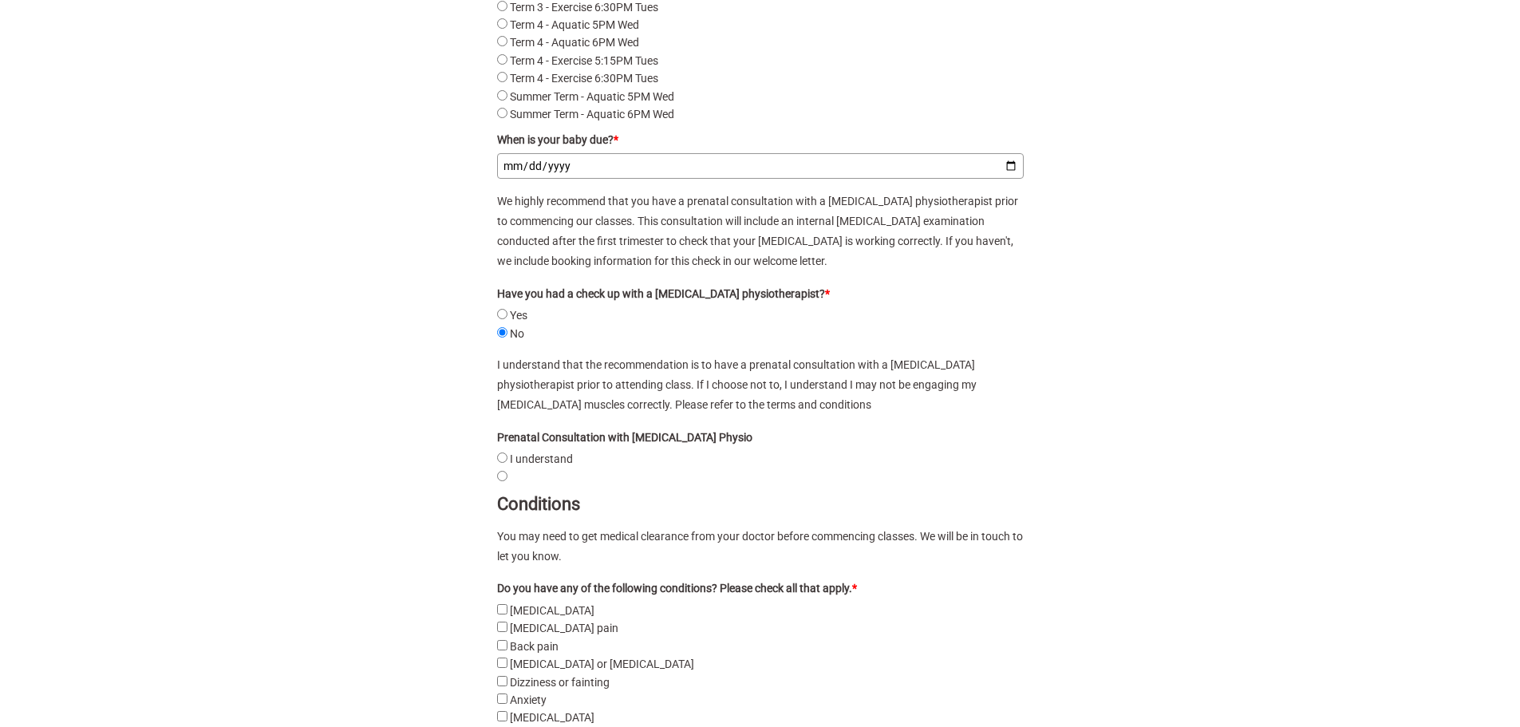
click at [729, 415] on p "I understand that the recommendation is to have a prenatal consultation with a …" at bounding box center [760, 385] width 527 height 61
drag, startPoint x: 575, startPoint y: 445, endPoint x: 724, endPoint y: 445, distance: 149.2
click at [682, 445] on form "First Name * Last Name * Email * Address * * * Yes No" at bounding box center [760, 435] width 559 height 2189
drag, startPoint x: 559, startPoint y: 382, endPoint x: 525, endPoint y: 376, distance: 34.9
click at [557, 382] on p "I understand that the recommendation is to have a prenatal consultation with a …" at bounding box center [760, 385] width 527 height 61
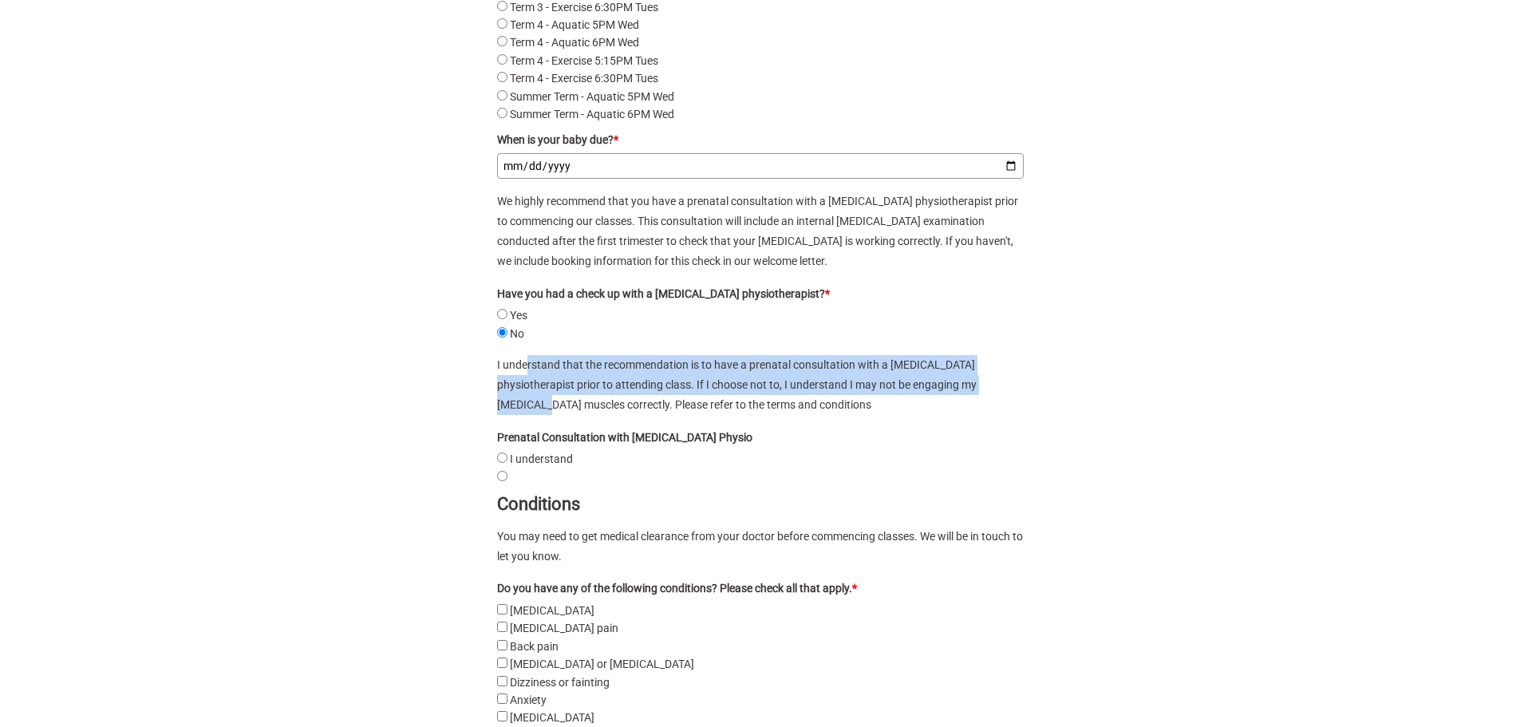
drag, startPoint x: 524, startPoint y: 376, endPoint x: 951, endPoint y: 400, distance: 427.6
click at [951, 400] on p "I understand that the recommendation is to have a prenatal consultation with a …" at bounding box center [760, 385] width 527 height 61
click at [726, 405] on p "I understand that the recommendation is to have a prenatal consultation with a …" at bounding box center [760, 385] width 527 height 61
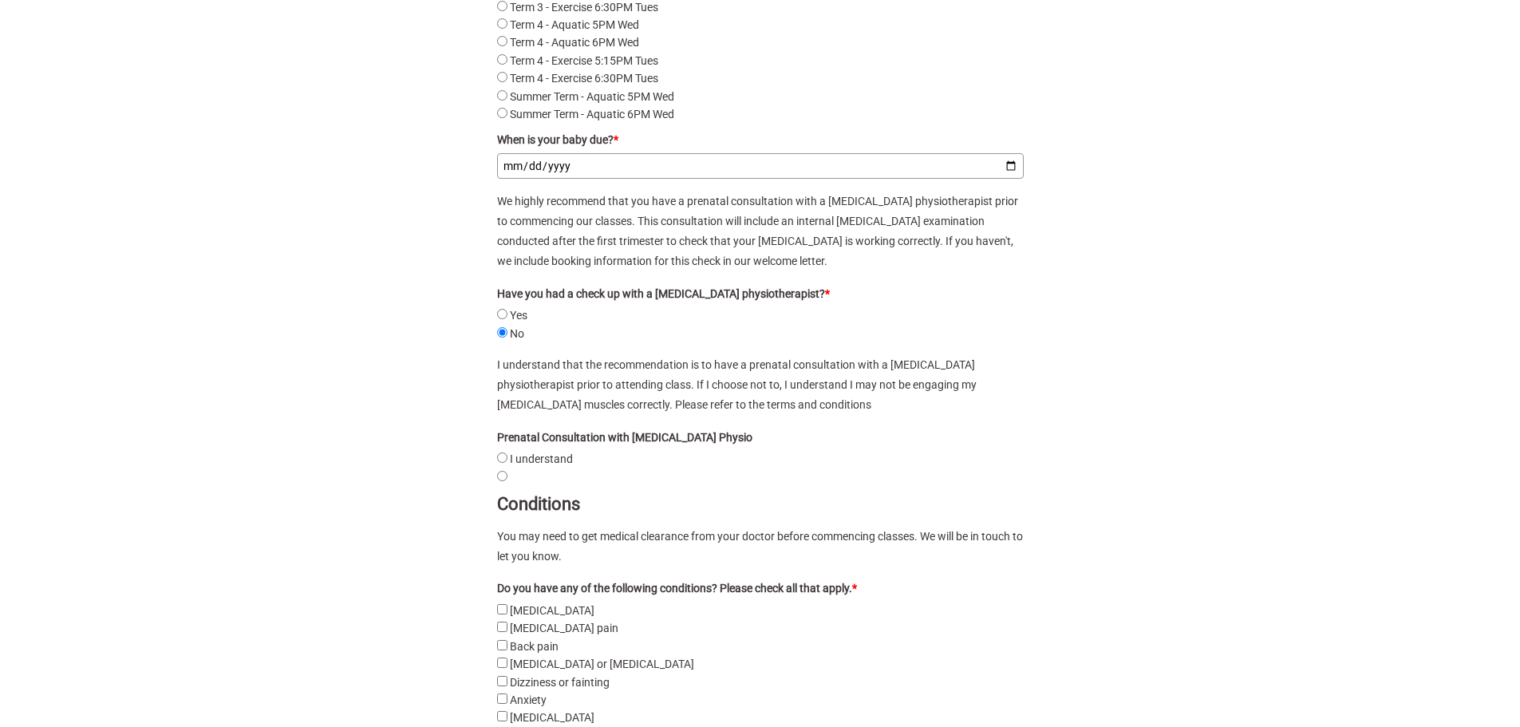
click at [494, 474] on form "First Name * Last Name * Email * Address * * * Yes No" at bounding box center [760, 435] width 559 height 2189
click at [506, 463] on understand "I understand" at bounding box center [502, 458] width 10 height 10
radio understand "true"
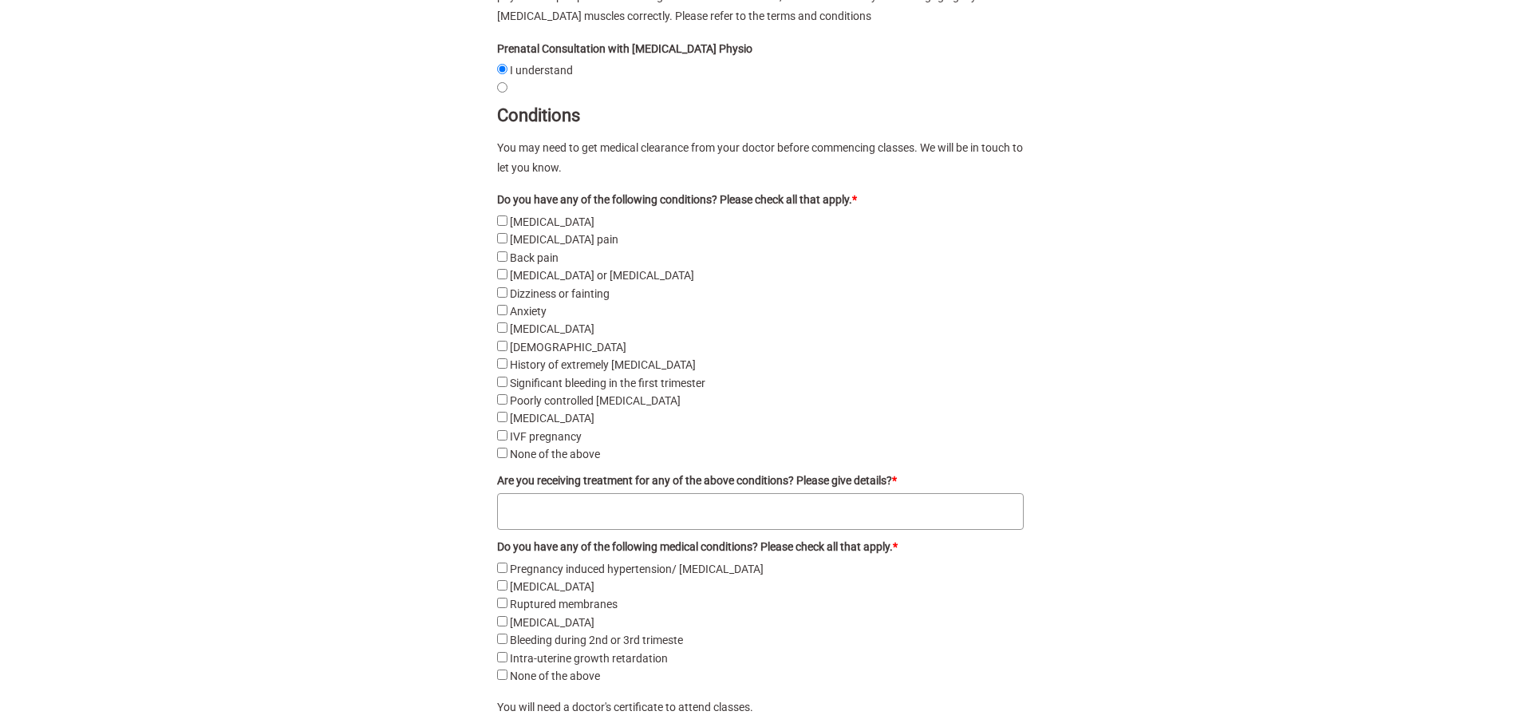
scroll to position [2793, 0]
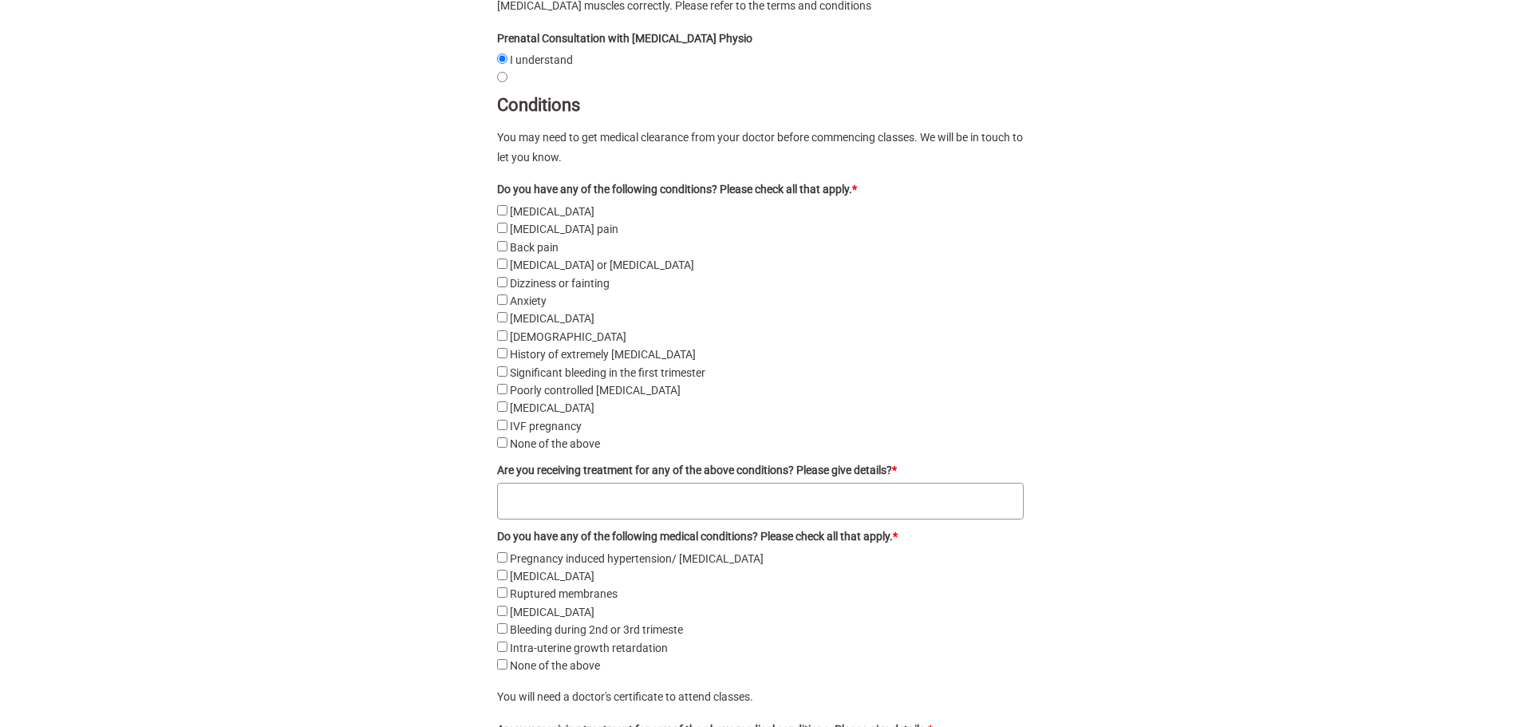
drag, startPoint x: 508, startPoint y: 201, endPoint x: 774, endPoint y: 200, distance: 266.6
click at [773, 198] on legend "Do you have any of the following conditions? Please check all that apply. *" at bounding box center [760, 189] width 527 height 18
click at [825, 198] on legend "Do you have any of the following conditions? Please check all that apply. *" at bounding box center [760, 189] width 527 height 18
click at [504, 453] on div "None of the above" at bounding box center [760, 444] width 527 height 18
click at [495, 455] on form "First Name * Last Name * Email * Address * * * Yes No" at bounding box center [760, 36] width 559 height 2189
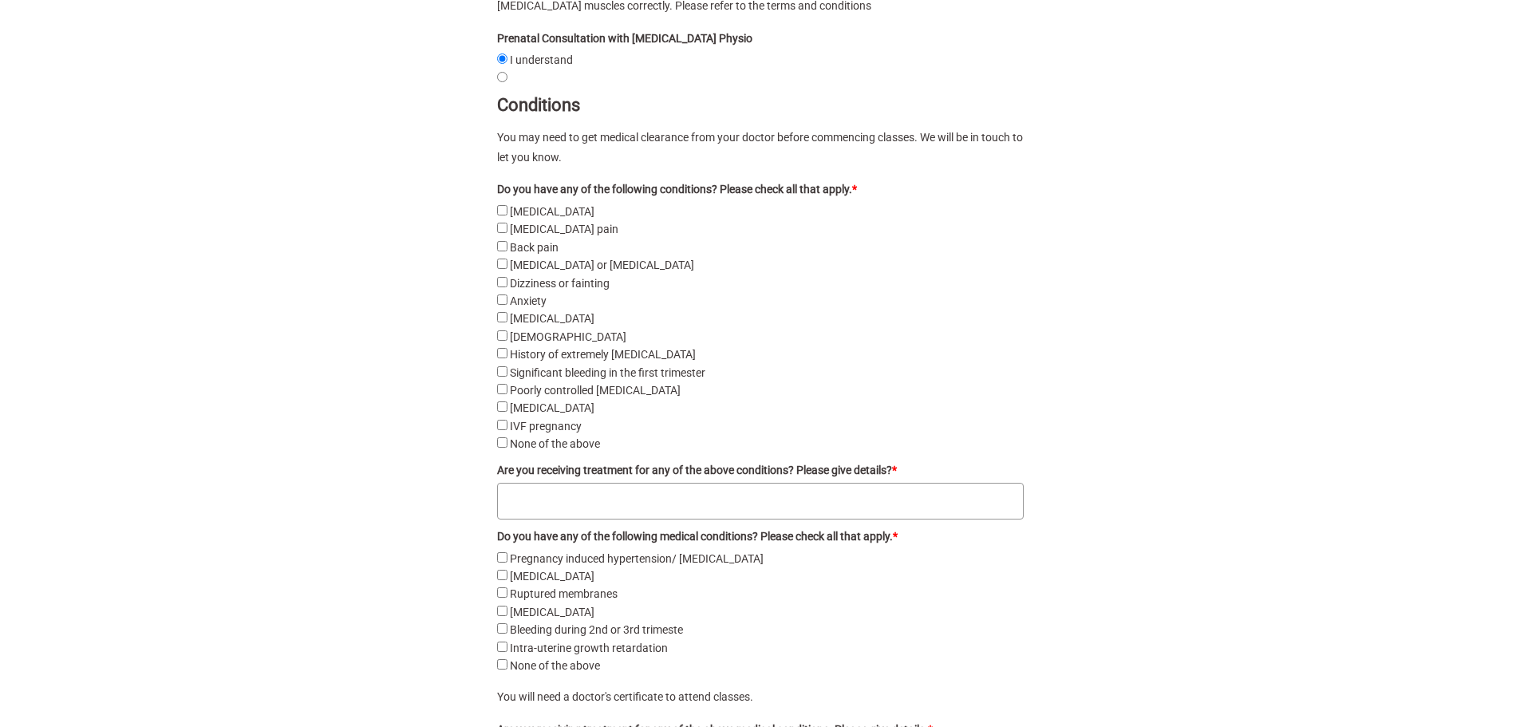
click at [500, 448] on above "None of the above" at bounding box center [502, 442] width 10 height 10
checkbox above "true"
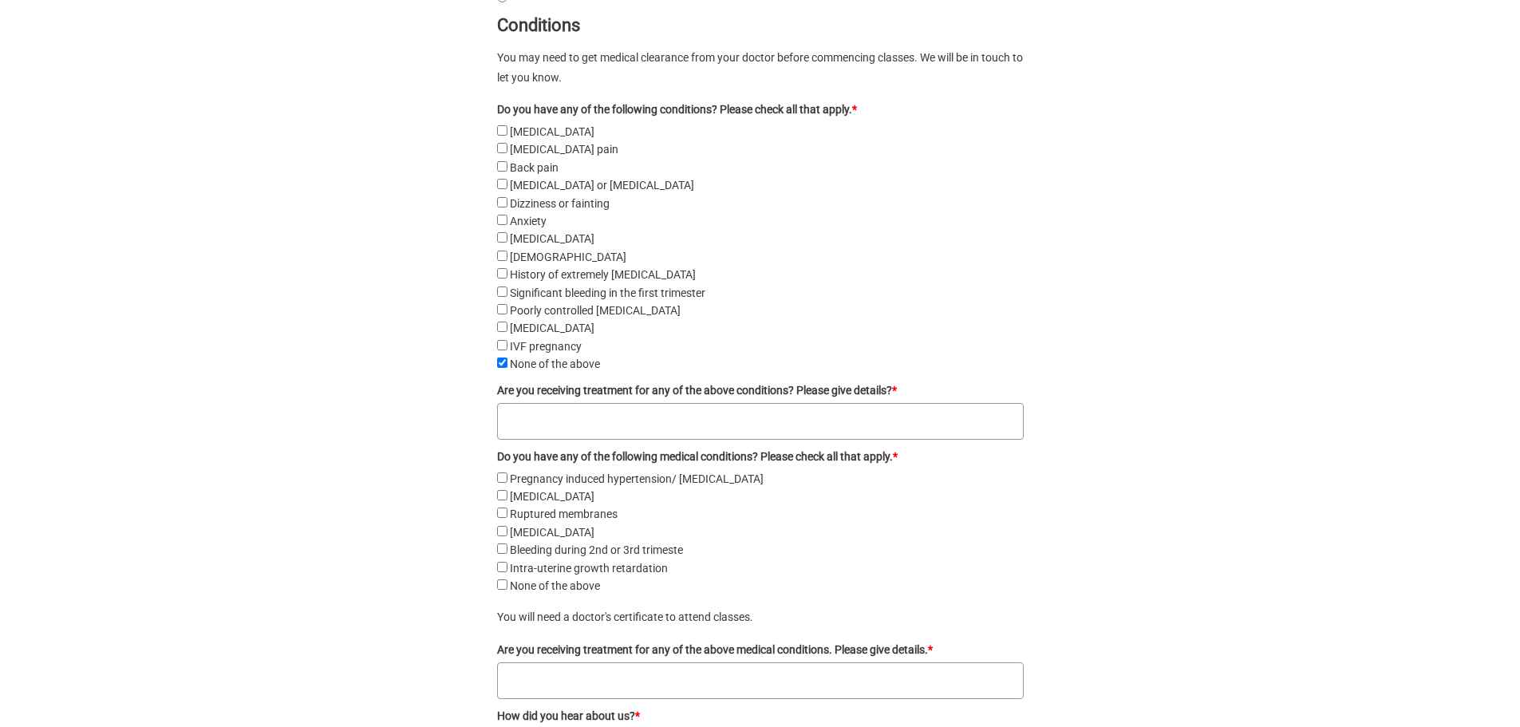
drag, startPoint x: 510, startPoint y: 401, endPoint x: 828, endPoint y: 401, distance: 318.4
click at [828, 399] on label "Are you receiving treatment for any of the above conditions? Please give detail…" at bounding box center [760, 390] width 527 height 18
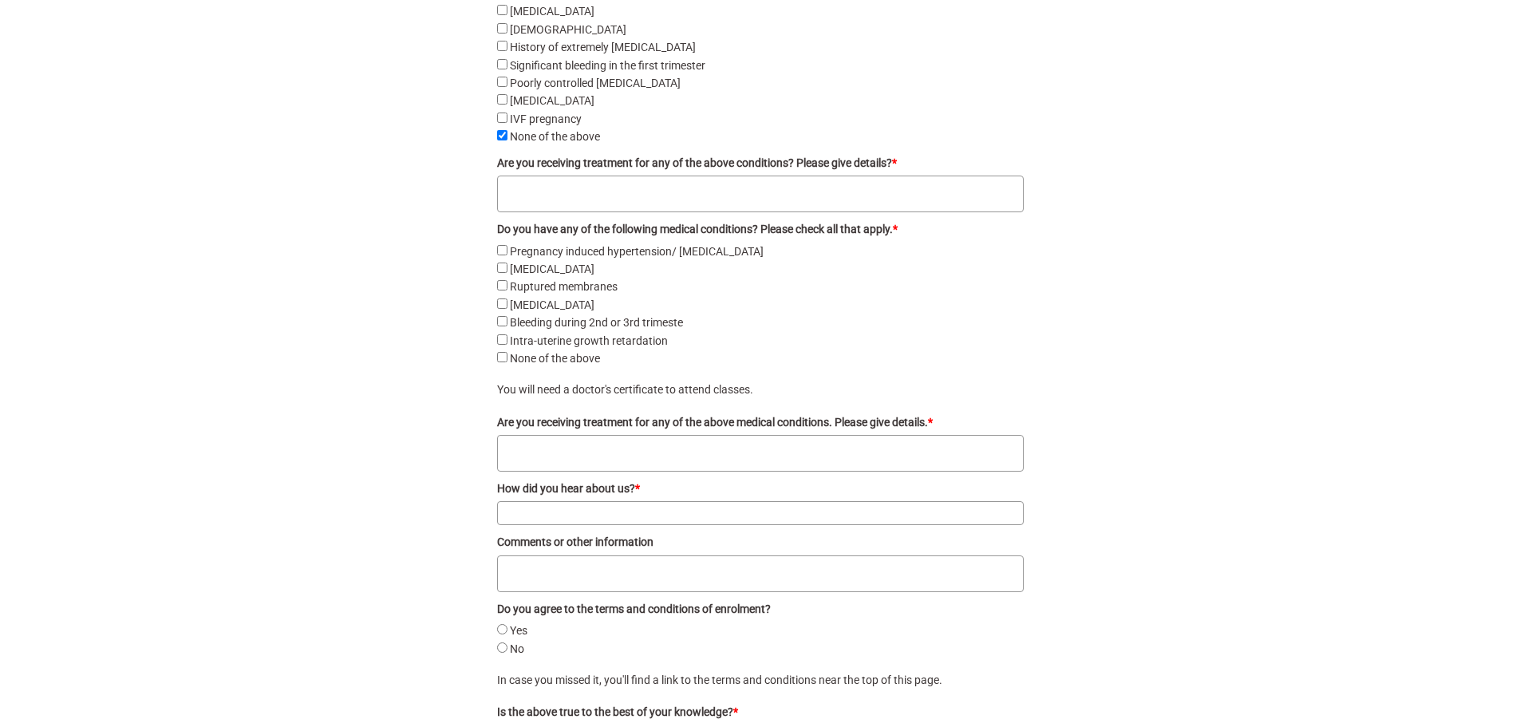
scroll to position [3112, 0]
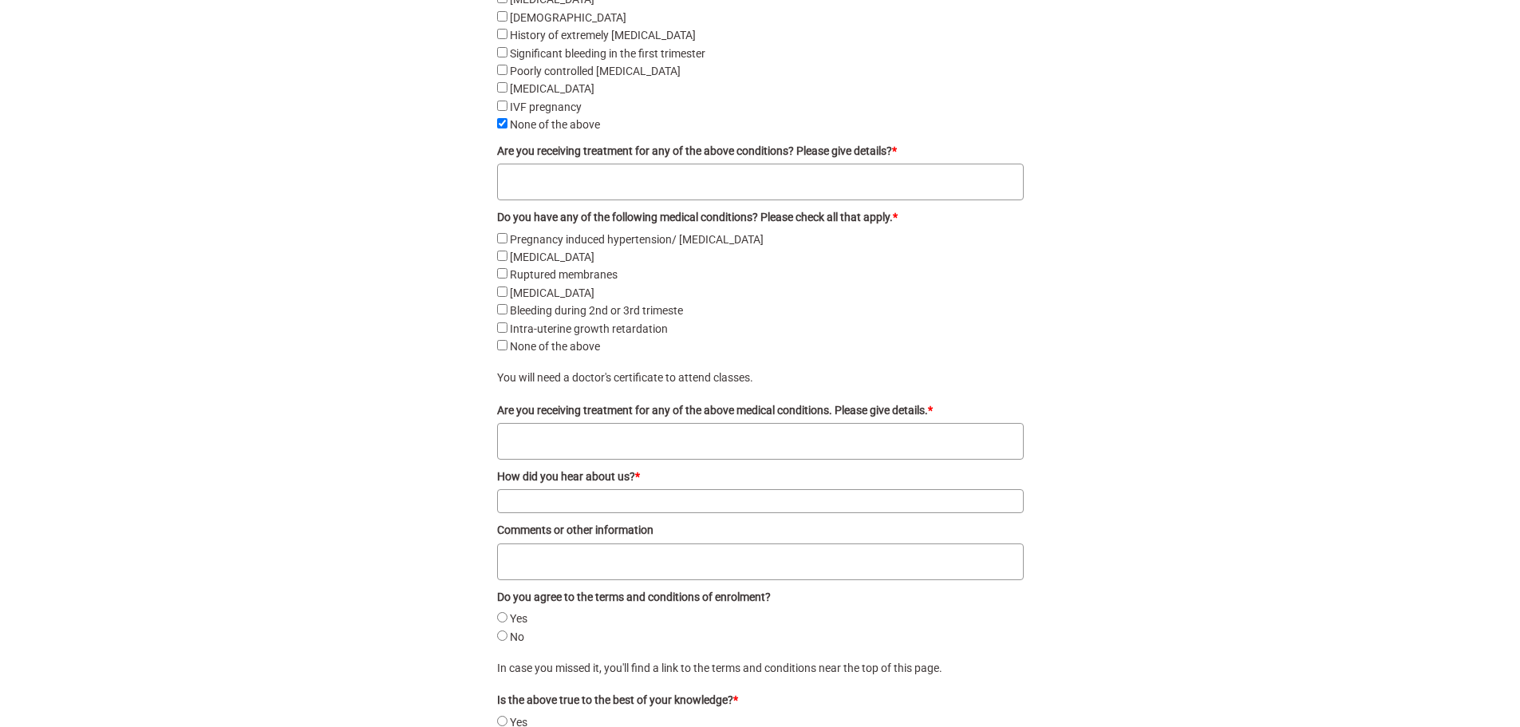
drag, startPoint x: 528, startPoint y: 231, endPoint x: 800, endPoint y: 227, distance: 272.2
click at [801, 226] on legend "Do you have any of the following medical conditions? Please check all that appl…" at bounding box center [760, 217] width 527 height 18
click at [513, 246] on label "Pregnancy induced hypertension/ pre-eclampsia" at bounding box center [637, 239] width 254 height 13
click at [508, 243] on pre-eclampsia "Pregnancy induced hypertension/ pre-eclampsia" at bounding box center [502, 238] width 10 height 10
click at [505, 243] on pre-eclampsia "Pregnancy induced hypertension/ pre-eclampsia" at bounding box center [502, 238] width 10 height 10
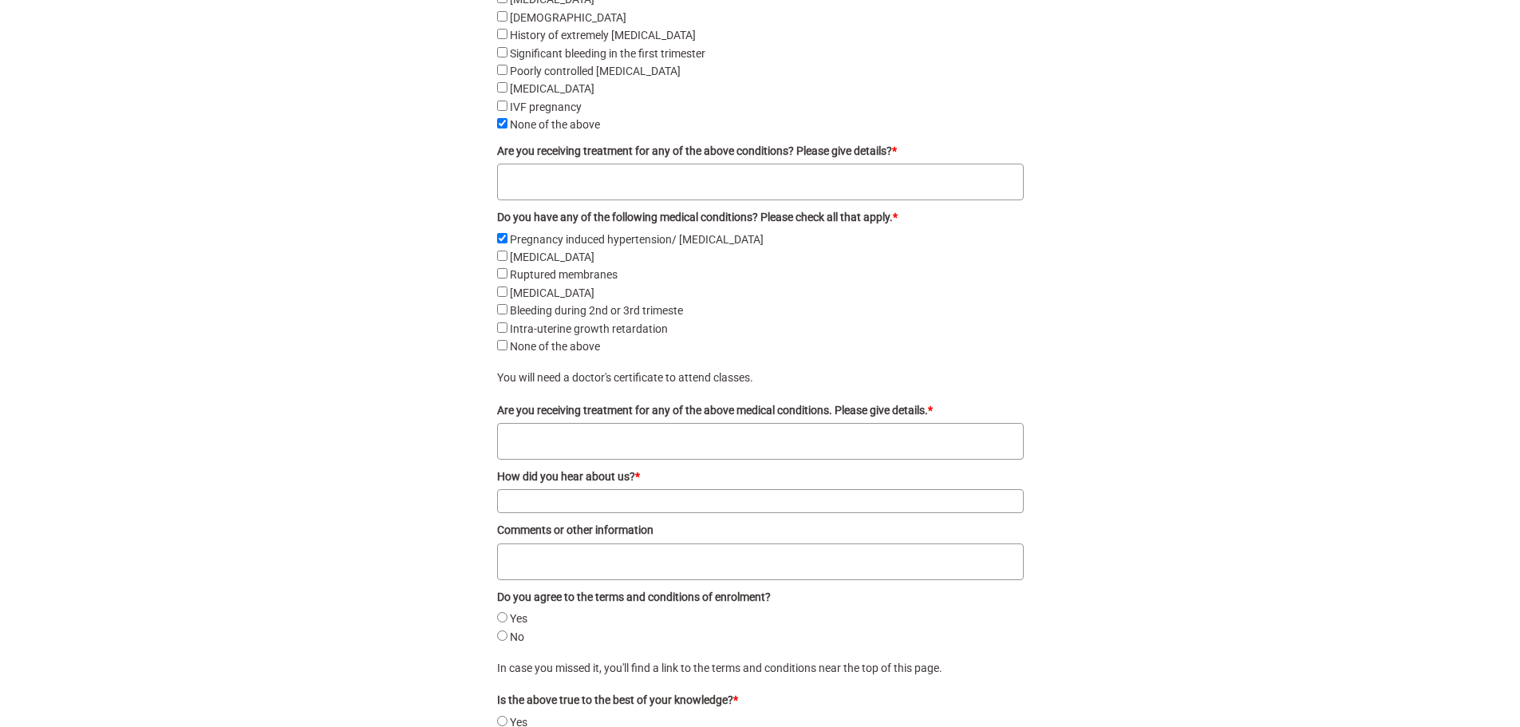
checkbox pre-eclampsia "false"
click at [500, 350] on above "None of the above" at bounding box center [502, 345] width 10 height 10
checkbox above "true"
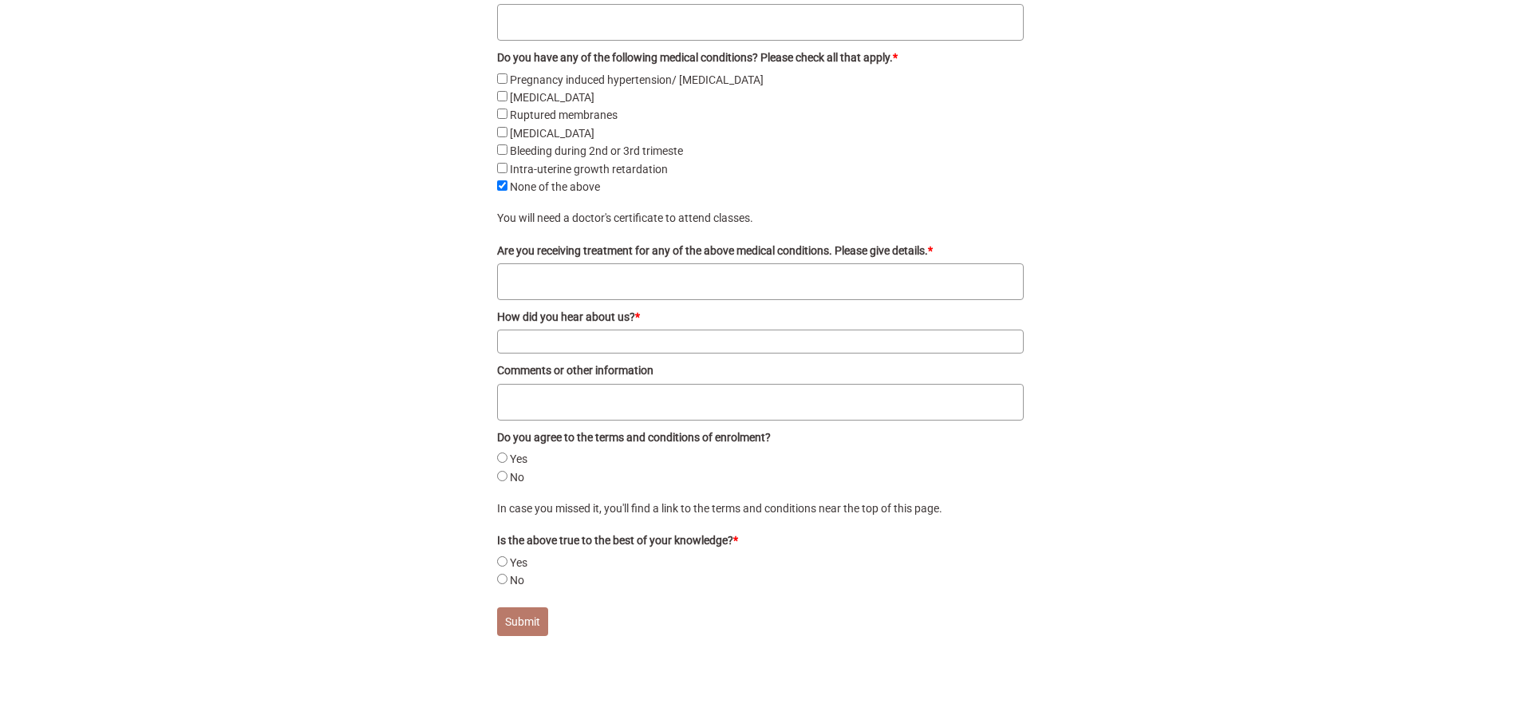
scroll to position [3352, 0]
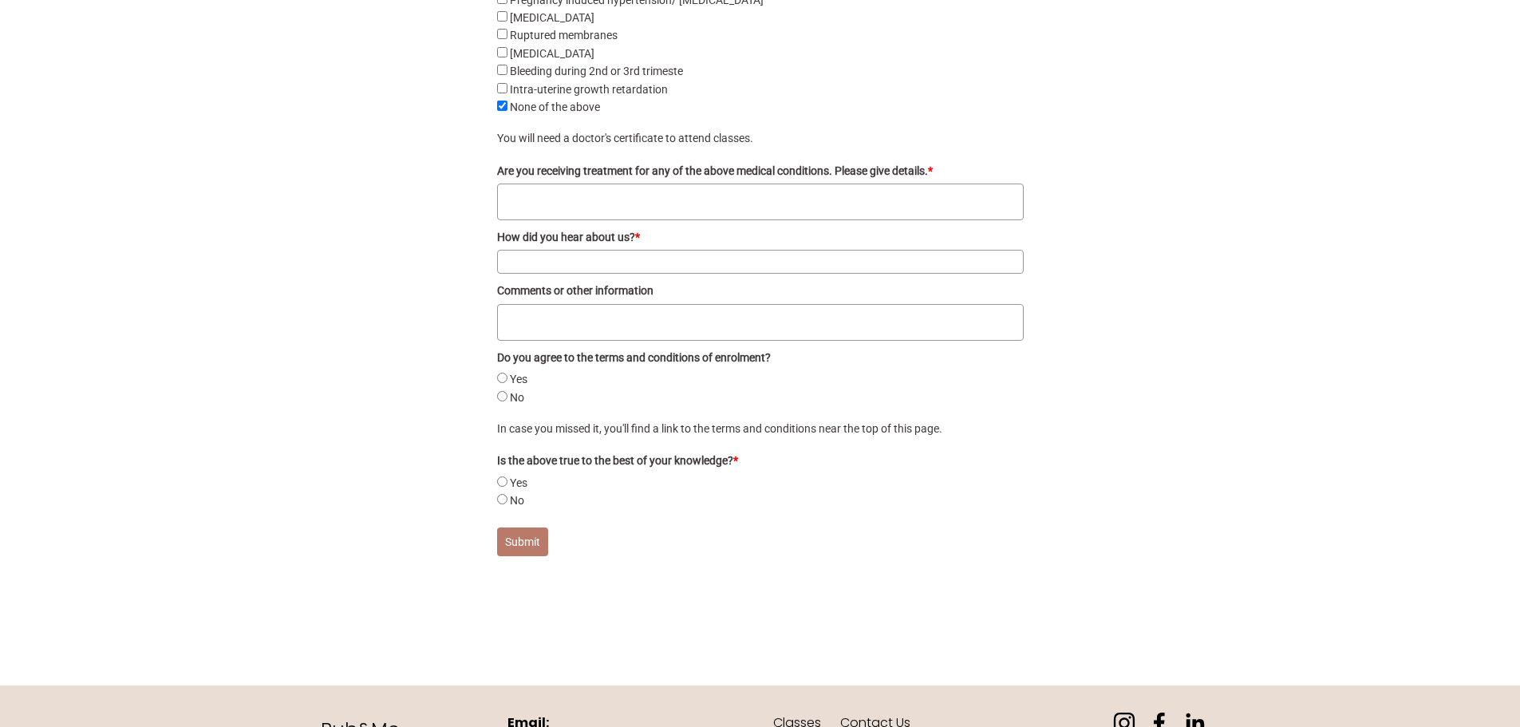
click at [500, 383] on input "Yes" at bounding box center [502, 378] width 10 height 10
radio input "true"
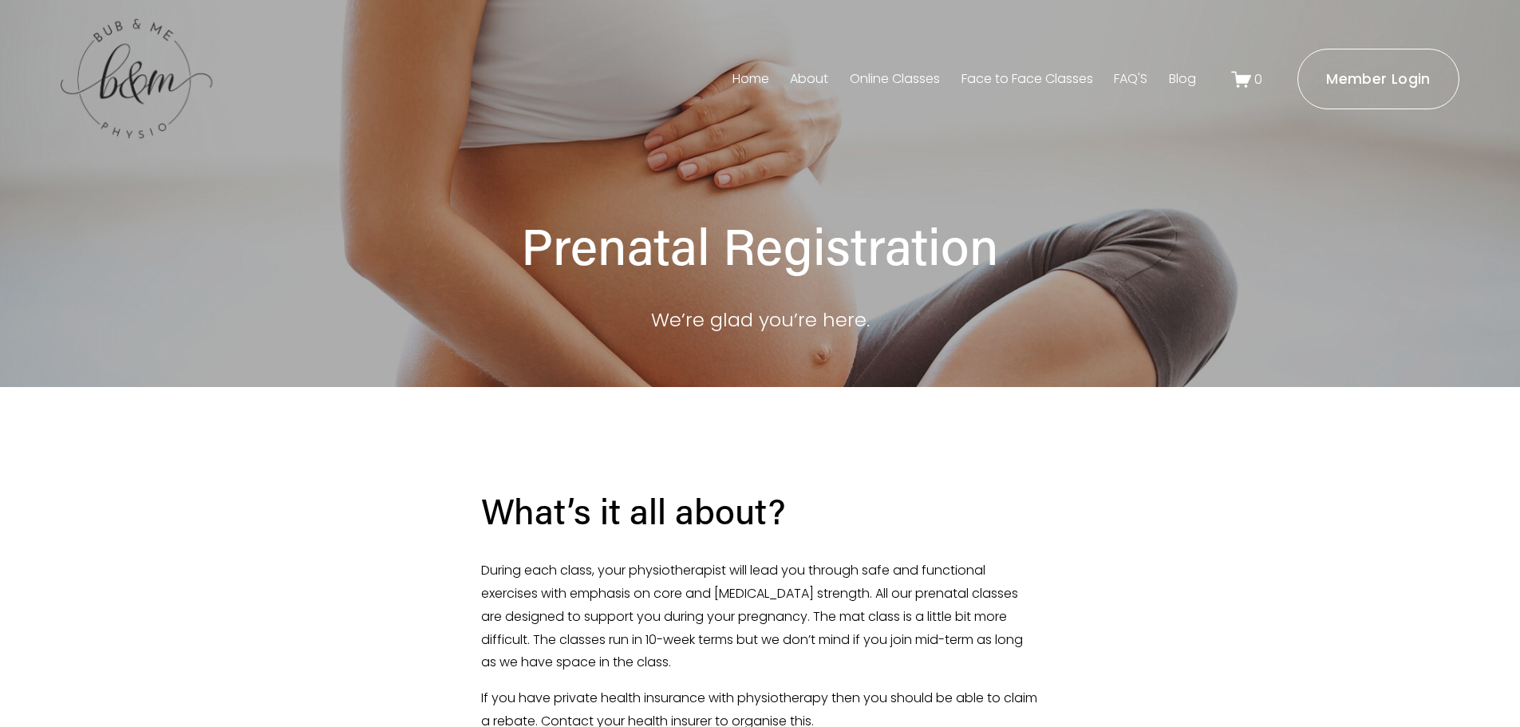
scroll to position [0, 0]
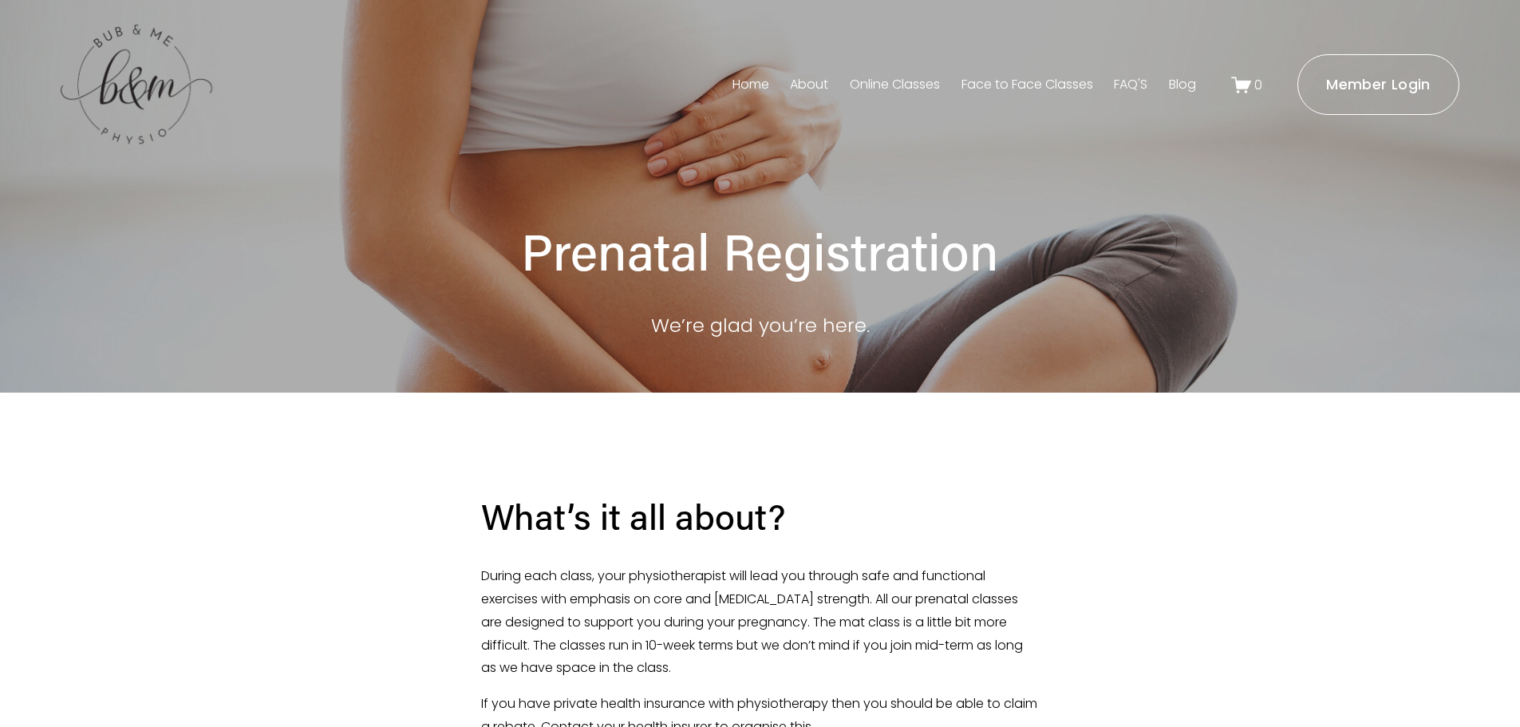
click at [749, 83] on link "Home" at bounding box center [751, 85] width 37 height 26
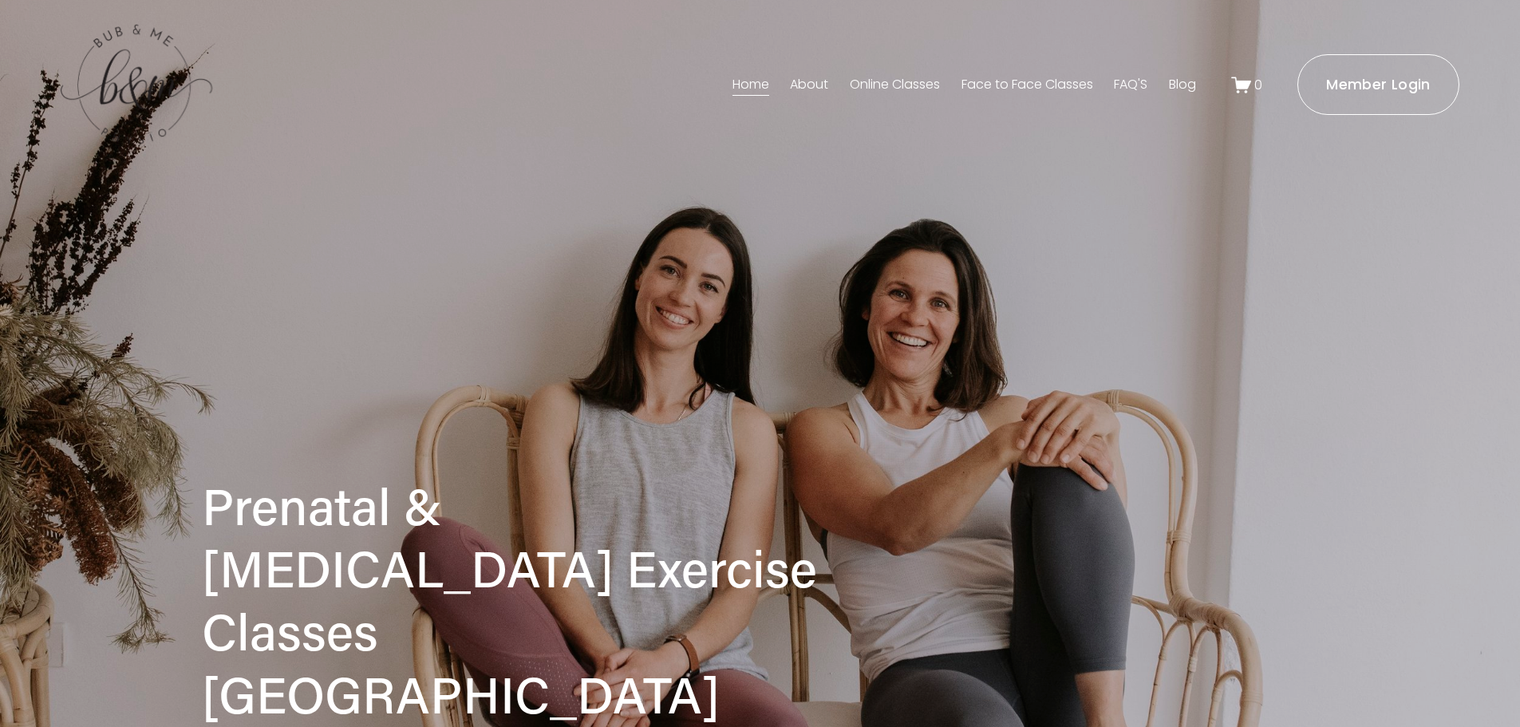
click at [898, 79] on link "Online Classes" at bounding box center [895, 85] width 90 height 26
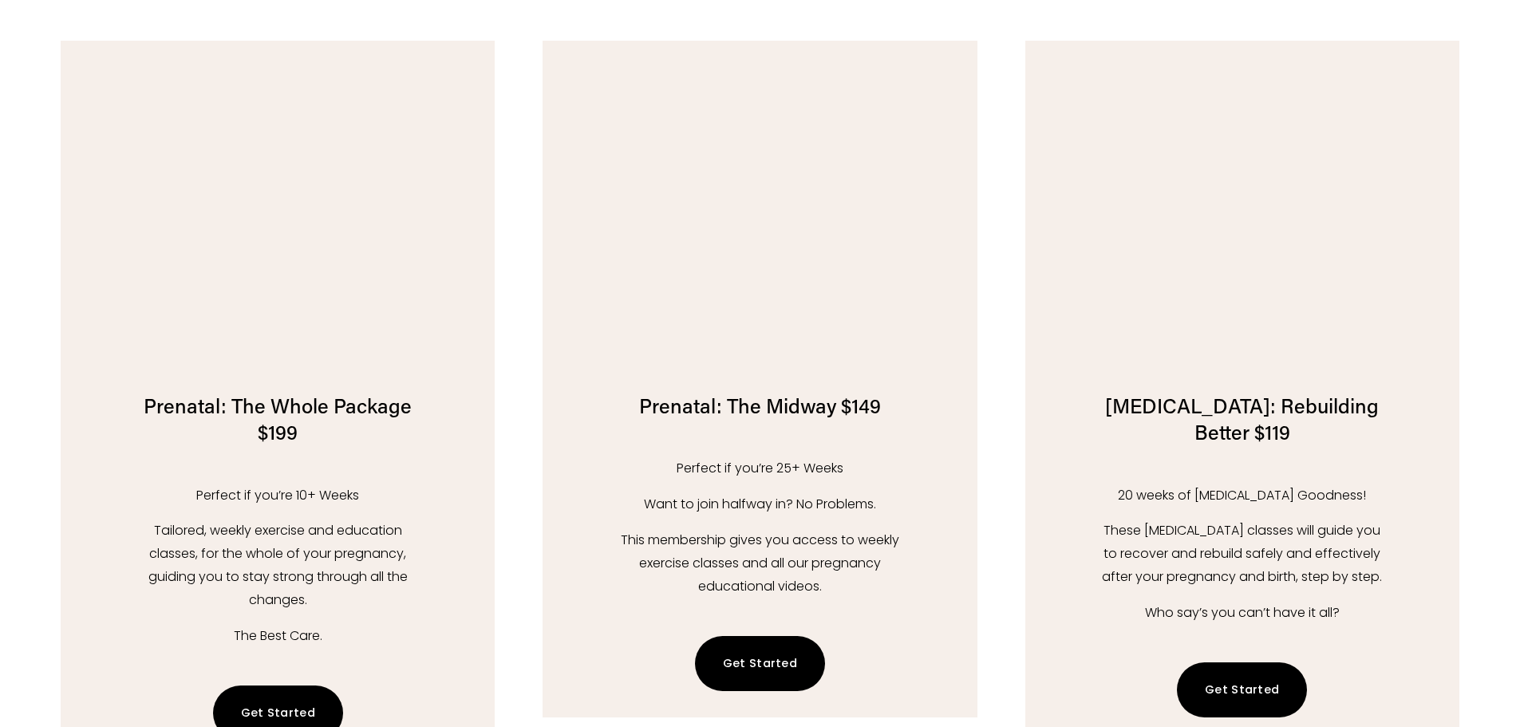
scroll to position [2394, 0]
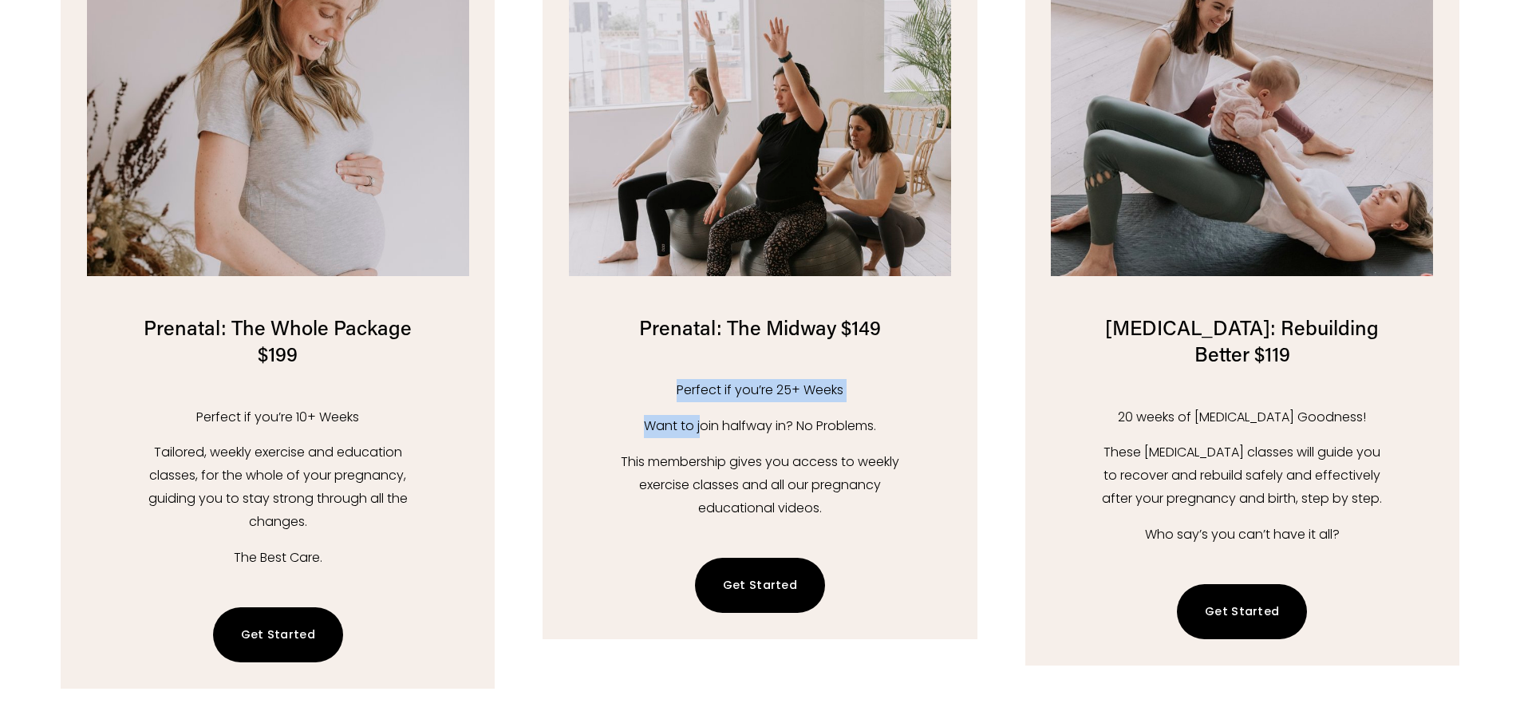
drag, startPoint x: 723, startPoint y: 392, endPoint x: 697, endPoint y: 420, distance: 38.4
click at [697, 420] on div "Perfect if you’re 25+ Weeks Want to join halfway in? No Problems. This membersh…" at bounding box center [760, 449] width 287 height 140
click at [796, 394] on p "Perfect if you’re 25+ Weeks" at bounding box center [760, 390] width 287 height 23
drag, startPoint x: 642, startPoint y: 421, endPoint x: 803, endPoint y: 429, distance: 161.4
click at [803, 429] on p "Want to join halfway in? No Problems." at bounding box center [760, 426] width 287 height 23
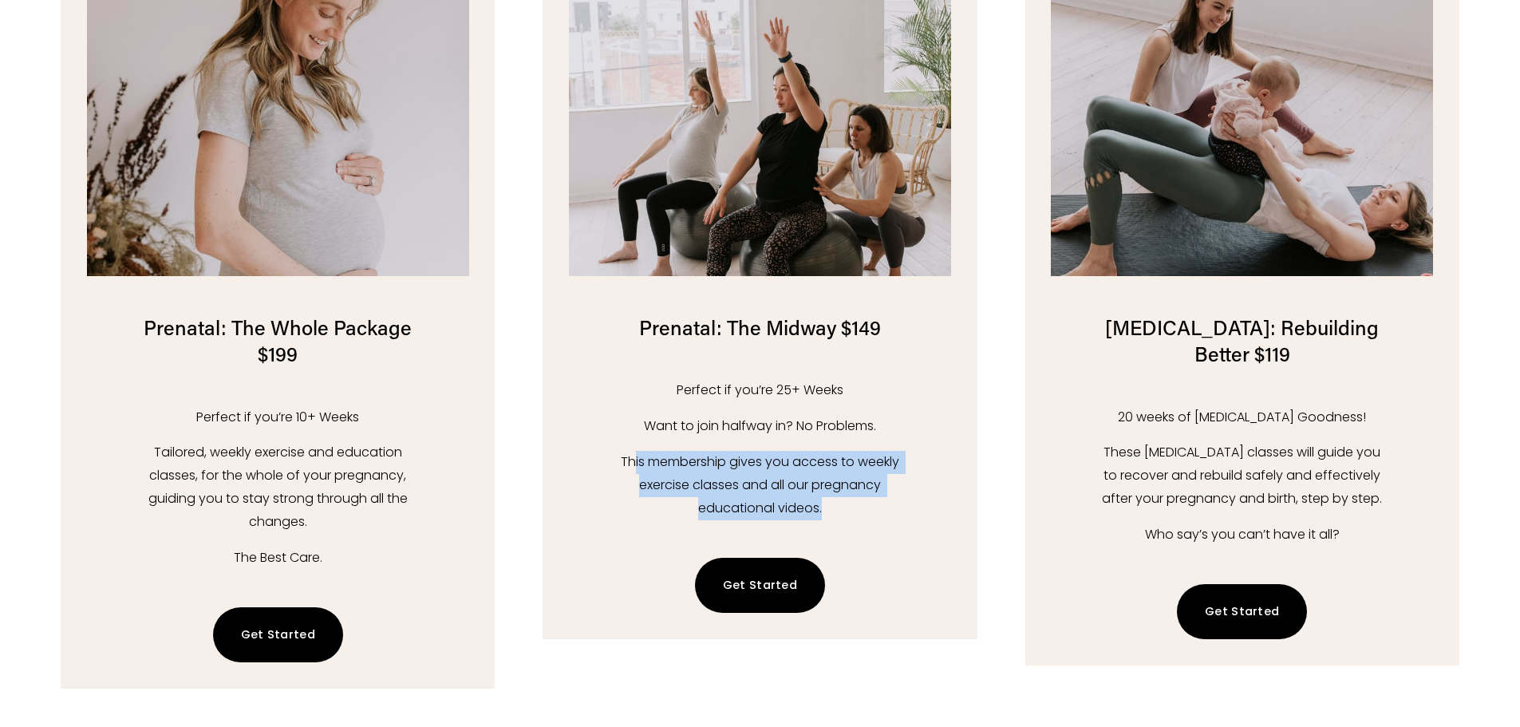
drag, startPoint x: 642, startPoint y: 459, endPoint x: 853, endPoint y: 509, distance: 216.6
click at [853, 509] on p "This membership gives you access to weekly exercise classes and all our pregnan…" at bounding box center [760, 485] width 287 height 69
click at [891, 470] on p "This membership gives you access to weekly exercise classes and all our pregnan…" at bounding box center [760, 485] width 287 height 69
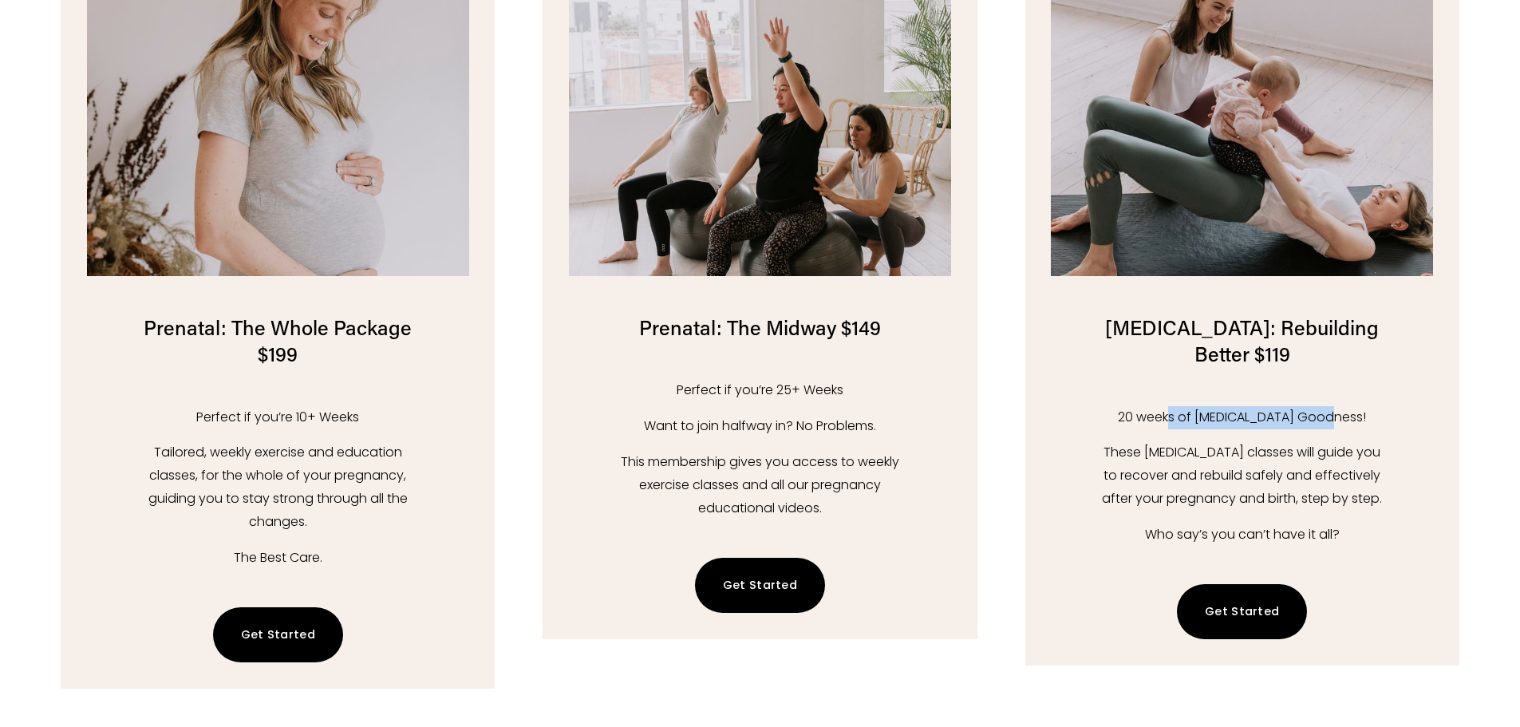
drag, startPoint x: 1188, startPoint y: 421, endPoint x: 1349, endPoint y: 423, distance: 161.2
click at [1349, 423] on p "20 weeks of Postnatal Goodness!" at bounding box center [1242, 417] width 287 height 23
click at [1196, 443] on div "20 weeks of Postnatal Goodness! These postnatal classes will guide you to recov…" at bounding box center [1242, 476] width 287 height 140
drag, startPoint x: 1128, startPoint y: 457, endPoint x: 1336, endPoint y: 469, distance: 207.8
click at [1360, 458] on p "These postnatal classes will guide you to recover and rebuild safely and effect…" at bounding box center [1242, 475] width 287 height 69
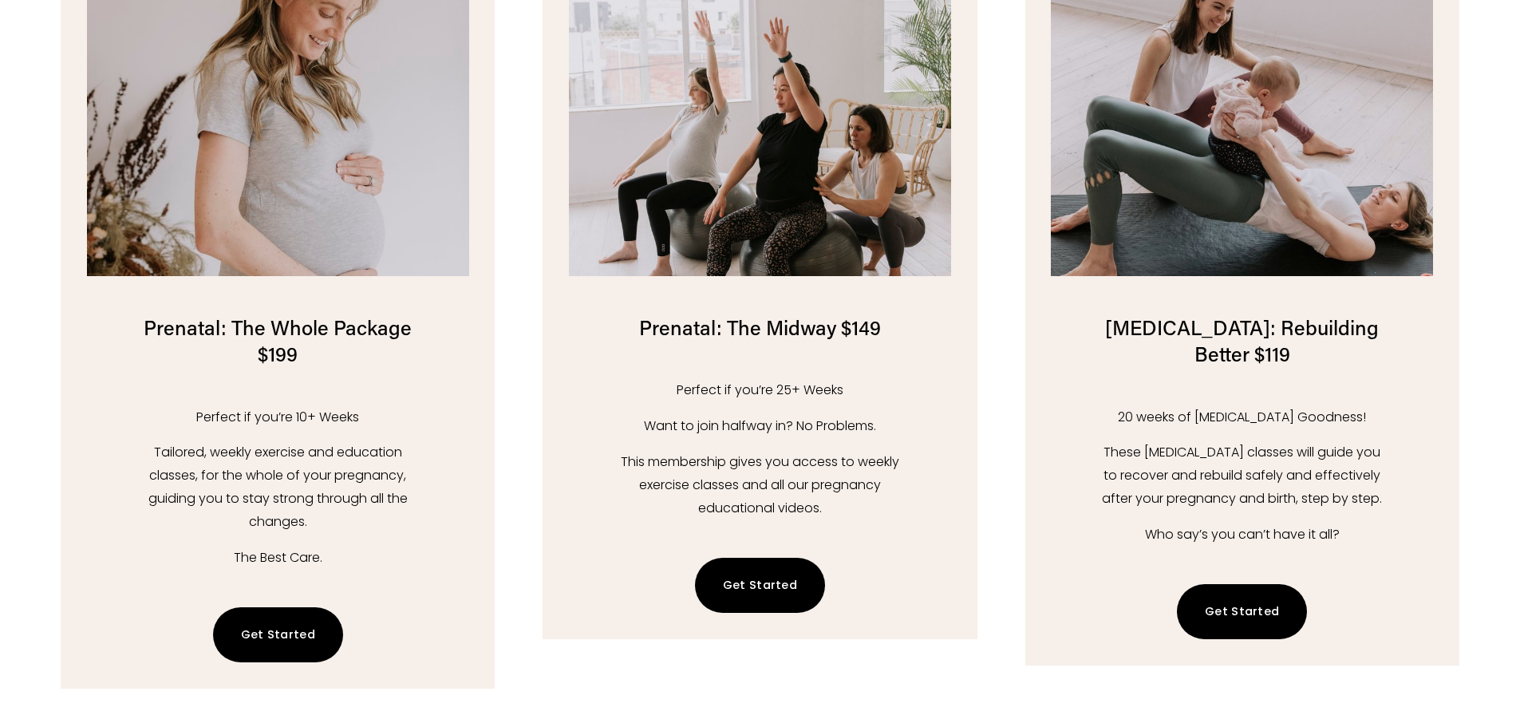
click at [1236, 485] on p "These postnatal classes will guide you to recover and rebuild safely and effect…" at bounding box center [1242, 475] width 287 height 69
click at [733, 576] on link "Get Started" at bounding box center [760, 585] width 131 height 55
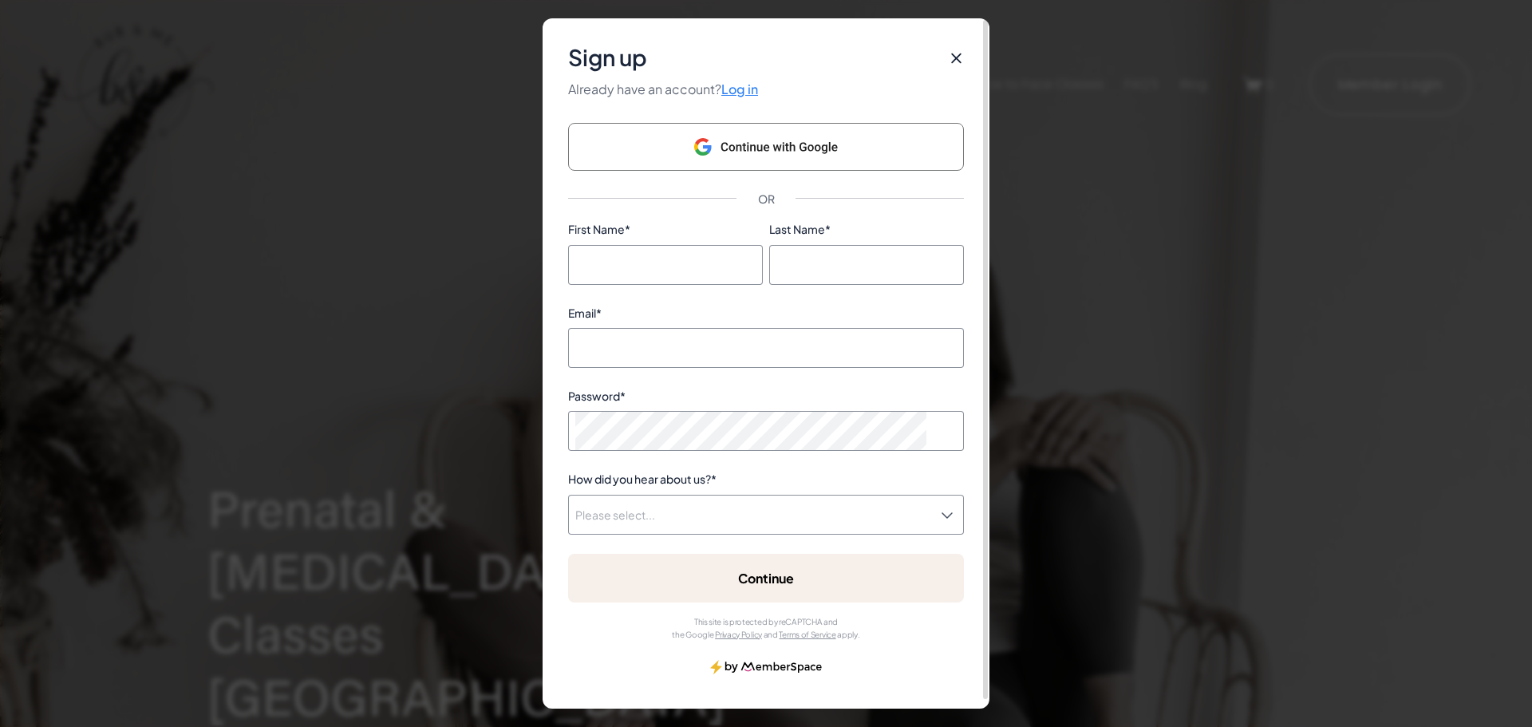
scroll to position [9, 0]
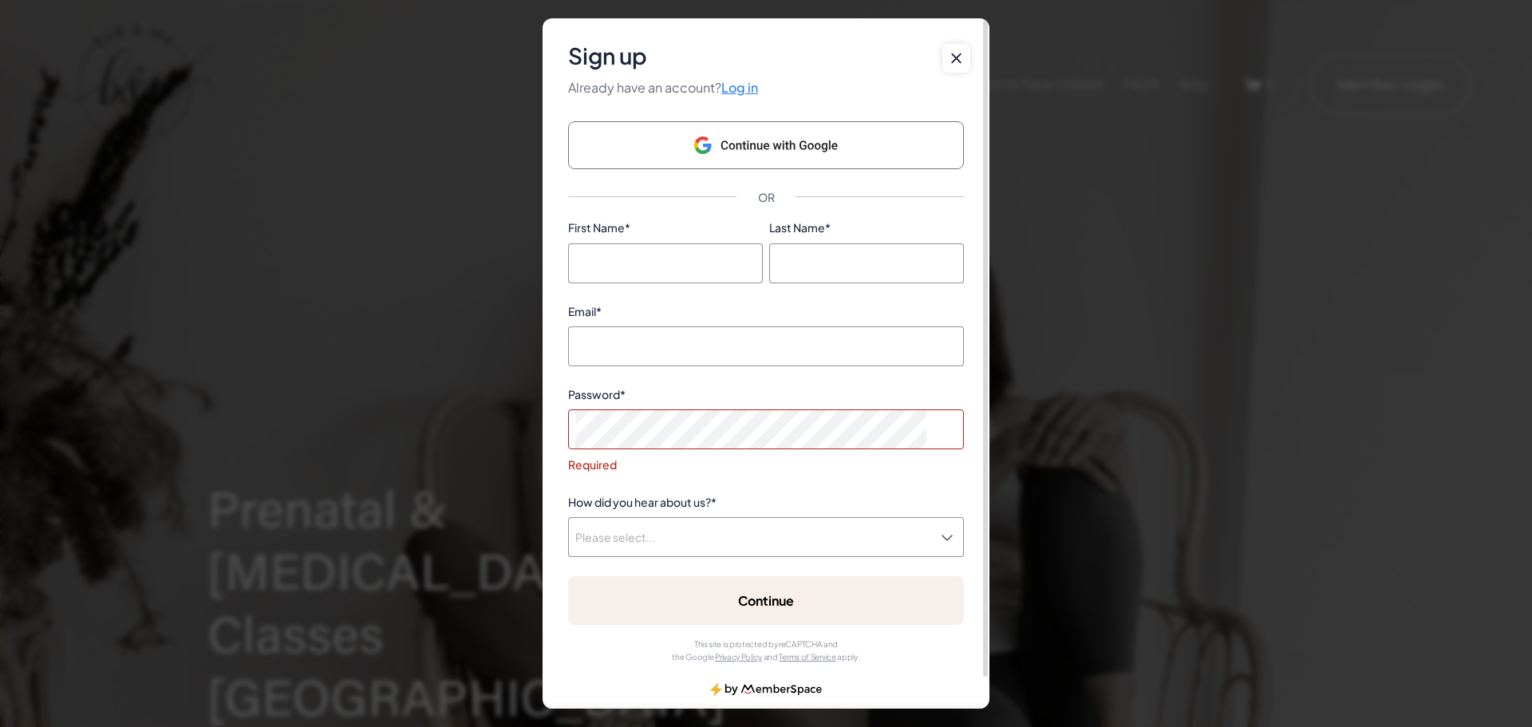
click at [782, 374] on form "First Name * Last Name * Email * Password * Required How did you hear about us?…" at bounding box center [766, 441] width 396 height 445
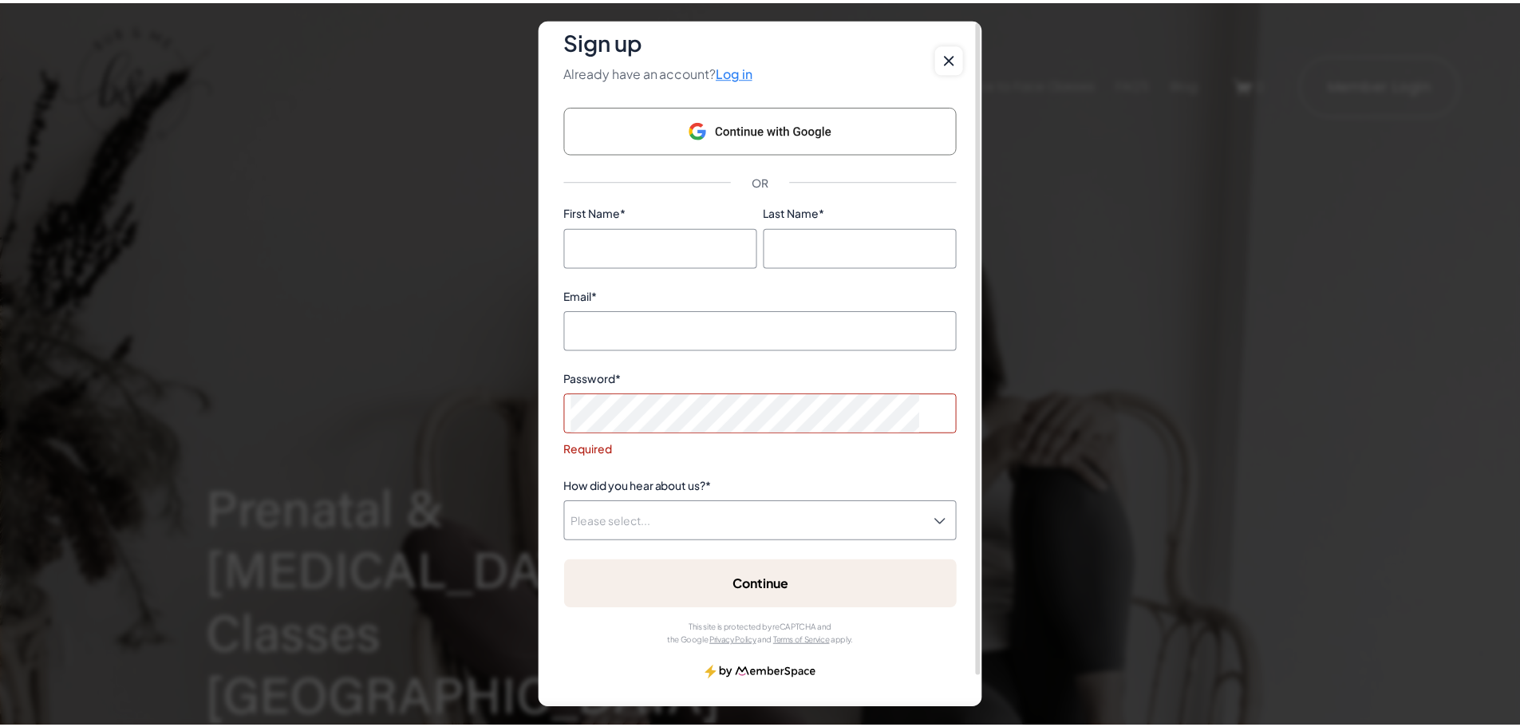
scroll to position [33, 0]
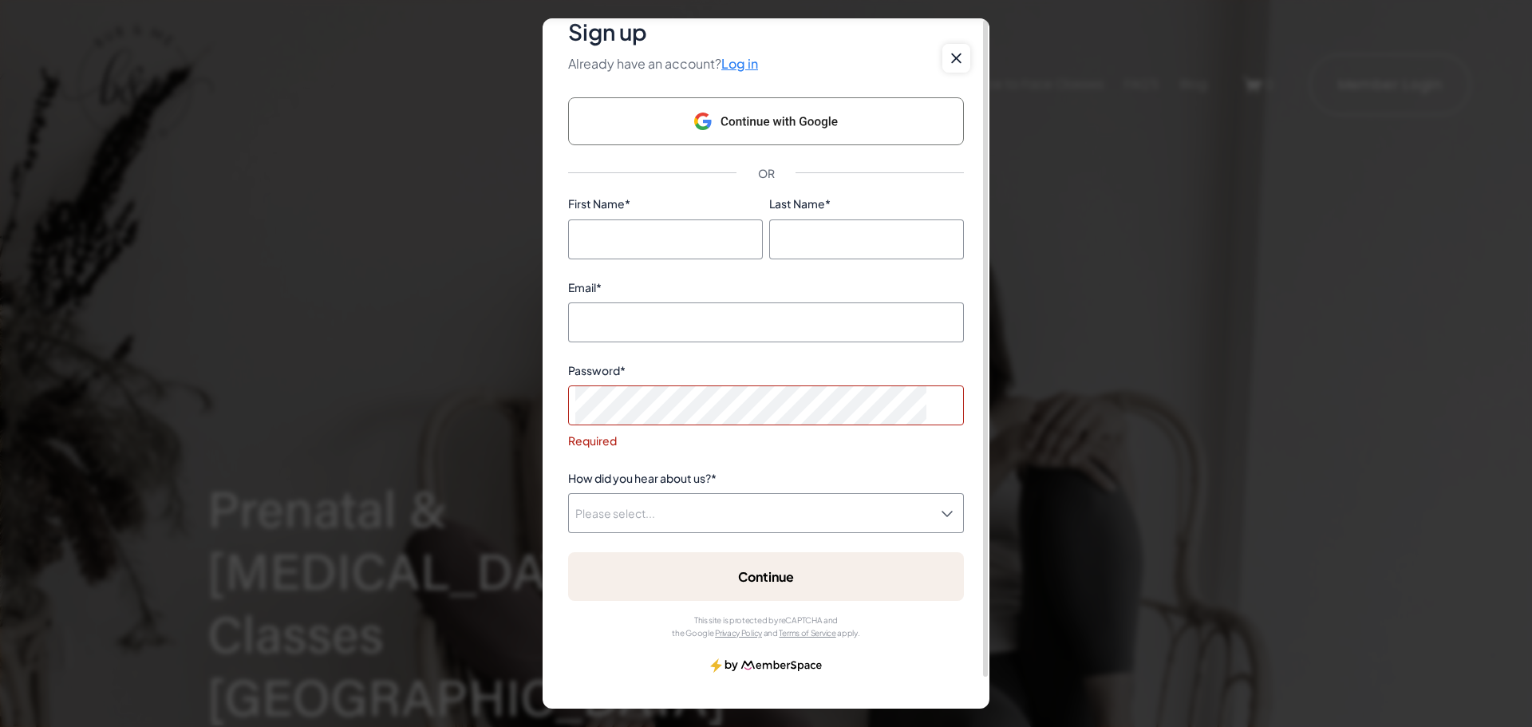
click at [1283, 453] on ms-modal-wrapper "Sign up Already have an account? Log in OR First Name * Last Name * Email * Pas…" at bounding box center [766, 363] width 1532 height 727
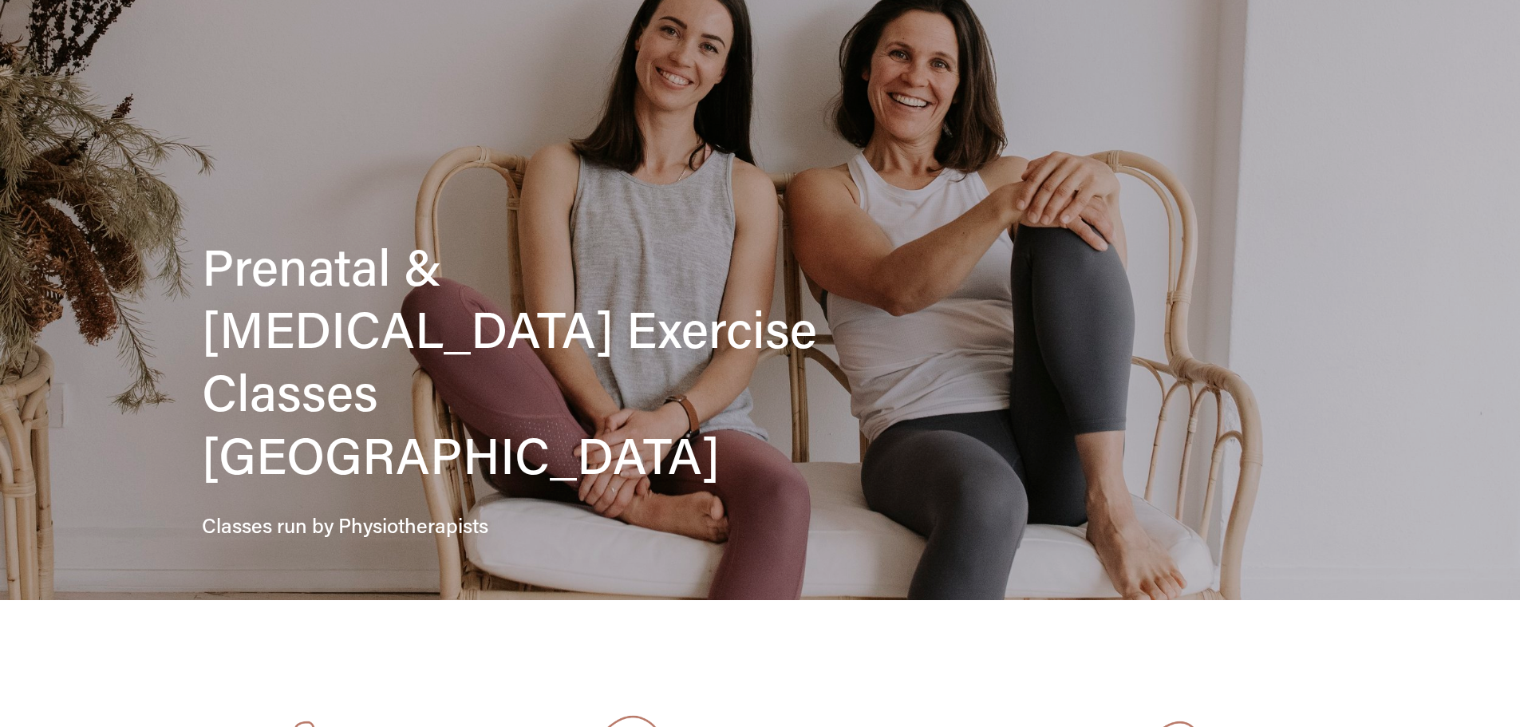
scroll to position [0, 0]
